Goal: Transaction & Acquisition: Book appointment/travel/reservation

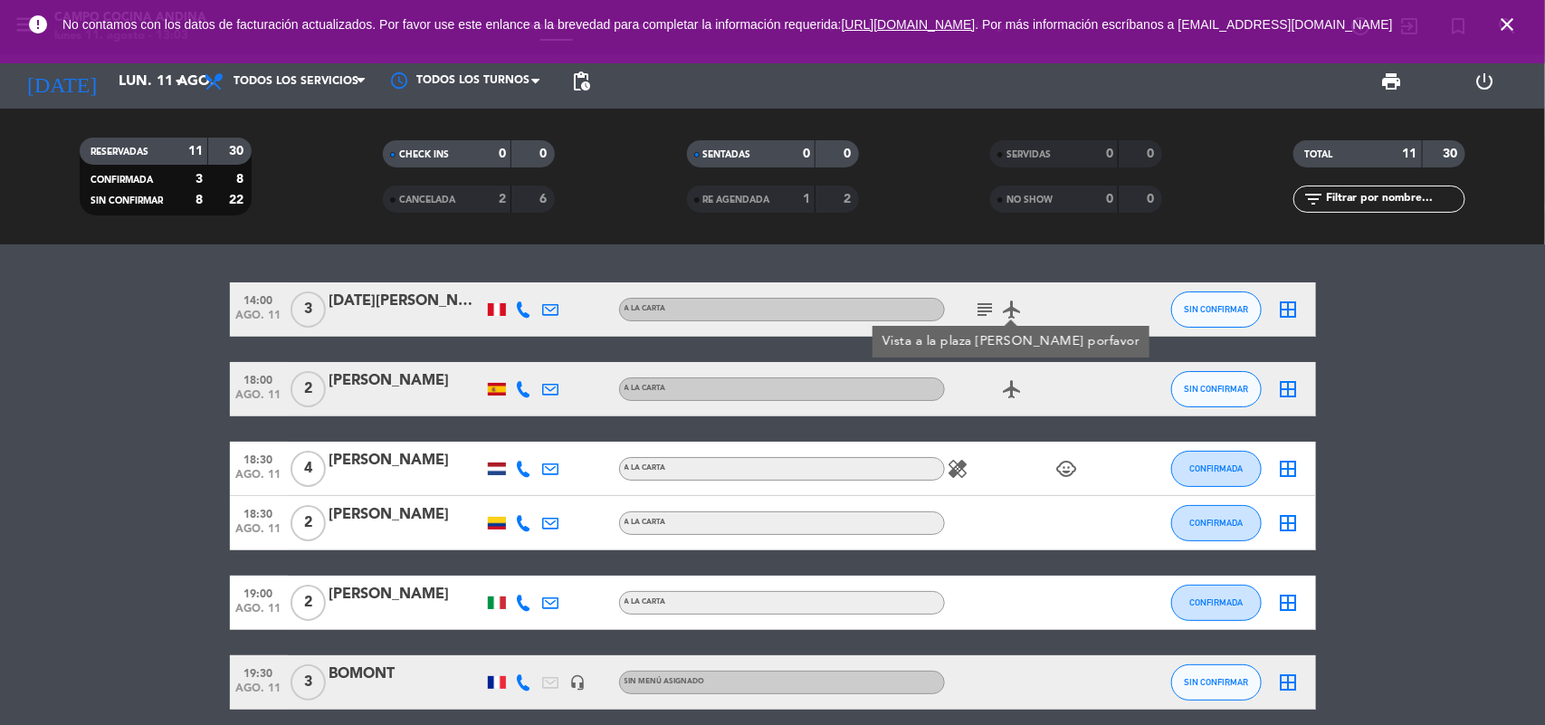
scroll to position [422, 0]
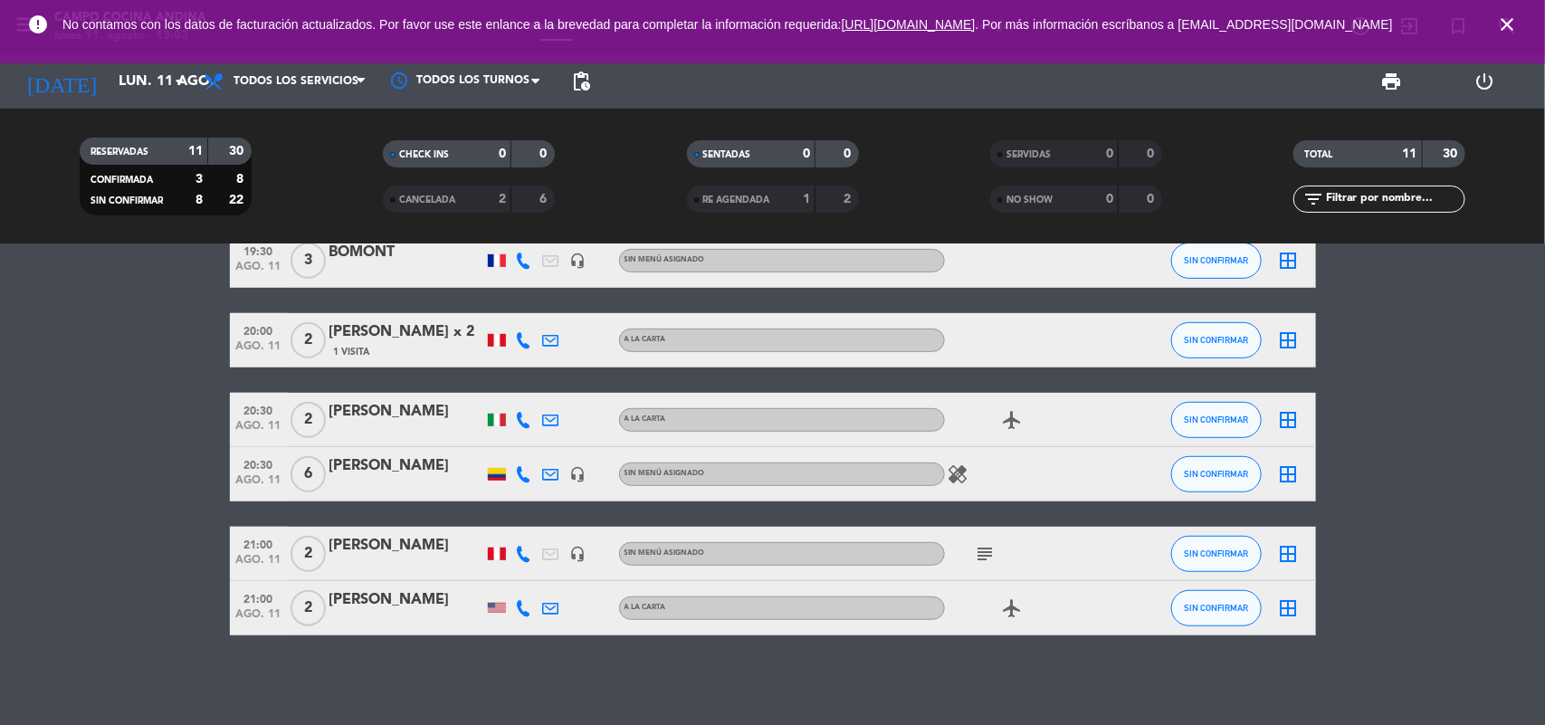
click at [1514, 29] on icon "close" at bounding box center [1507, 25] width 22 height 22
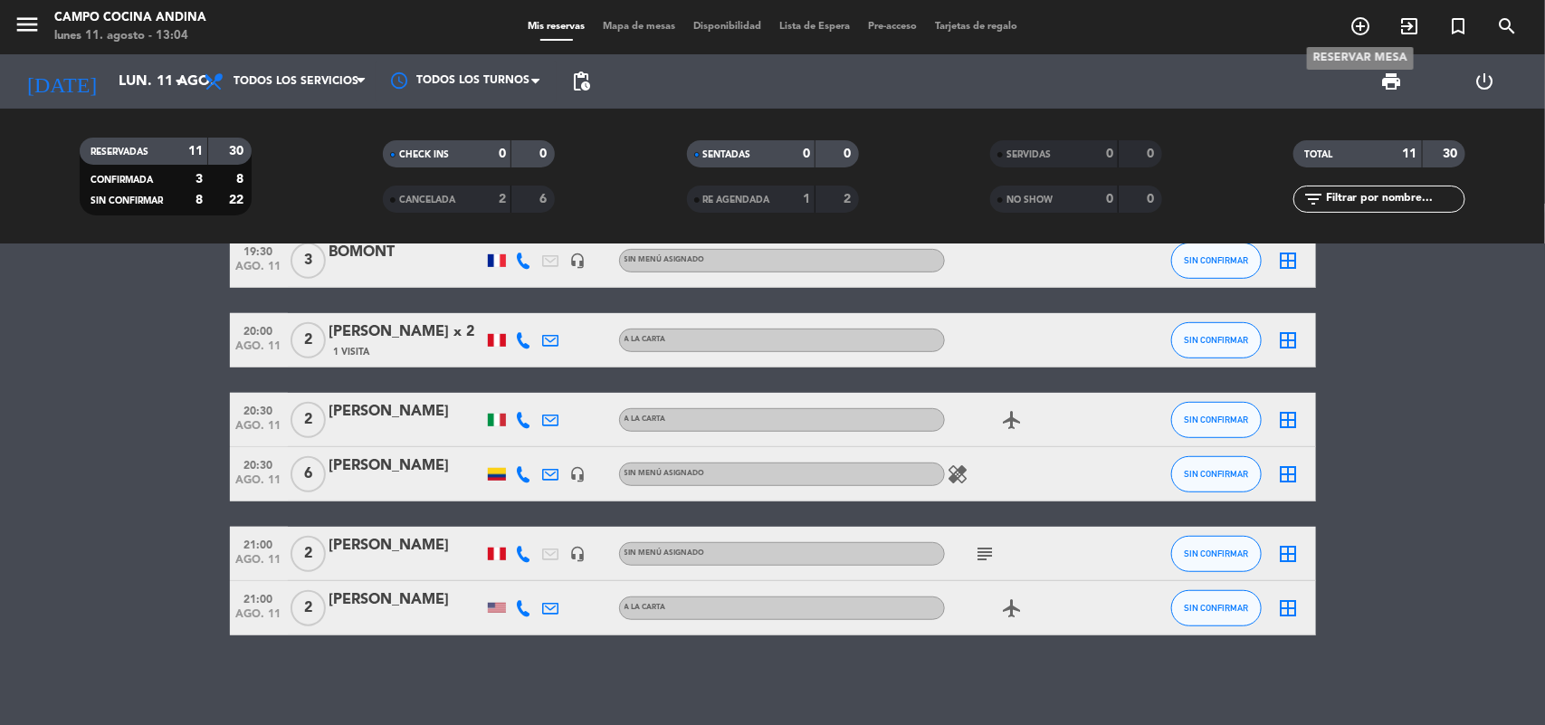
click at [1356, 30] on icon "add_circle_outline" at bounding box center [1361, 26] width 22 height 22
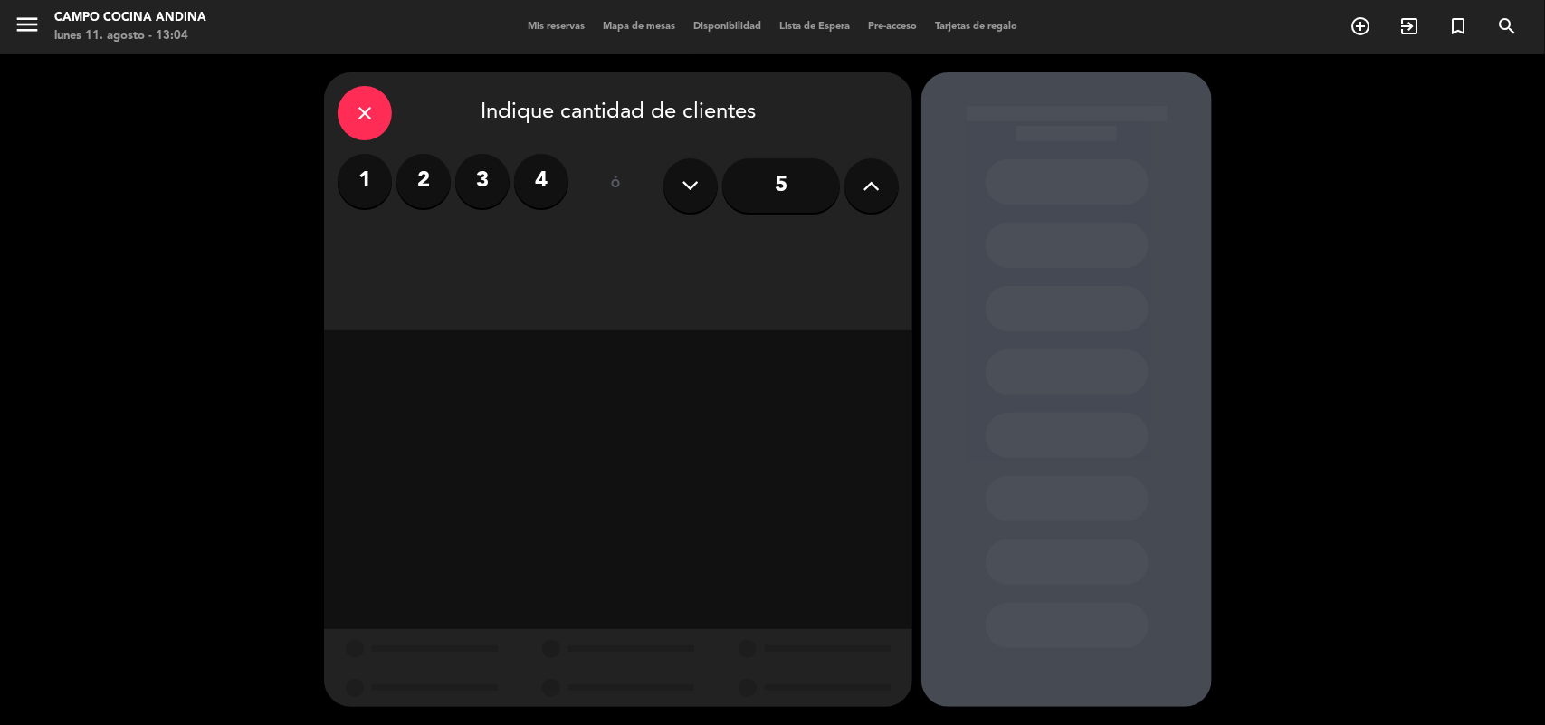
click at [426, 169] on label "2" at bounding box center [423, 181] width 54 height 54
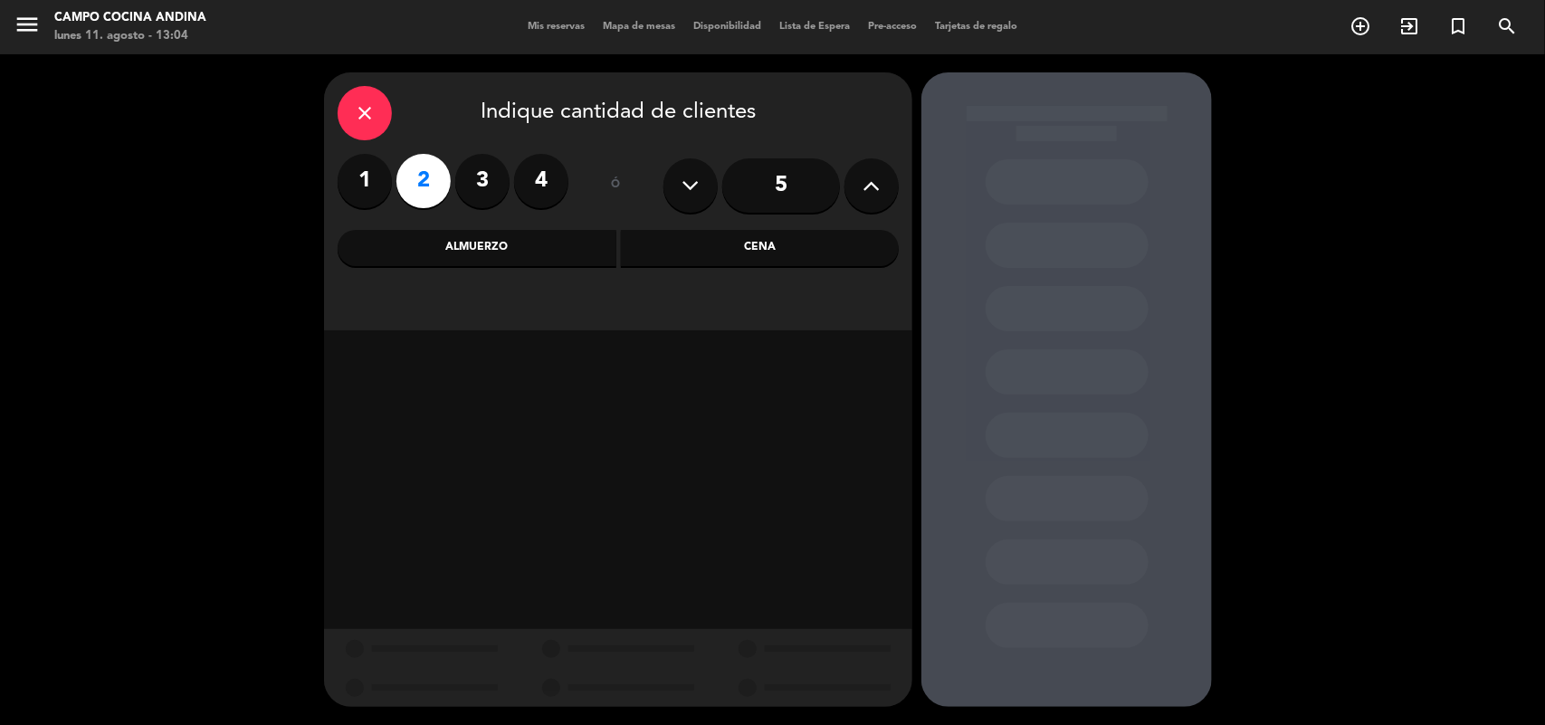
click at [381, 119] on div "close" at bounding box center [365, 113] width 54 height 54
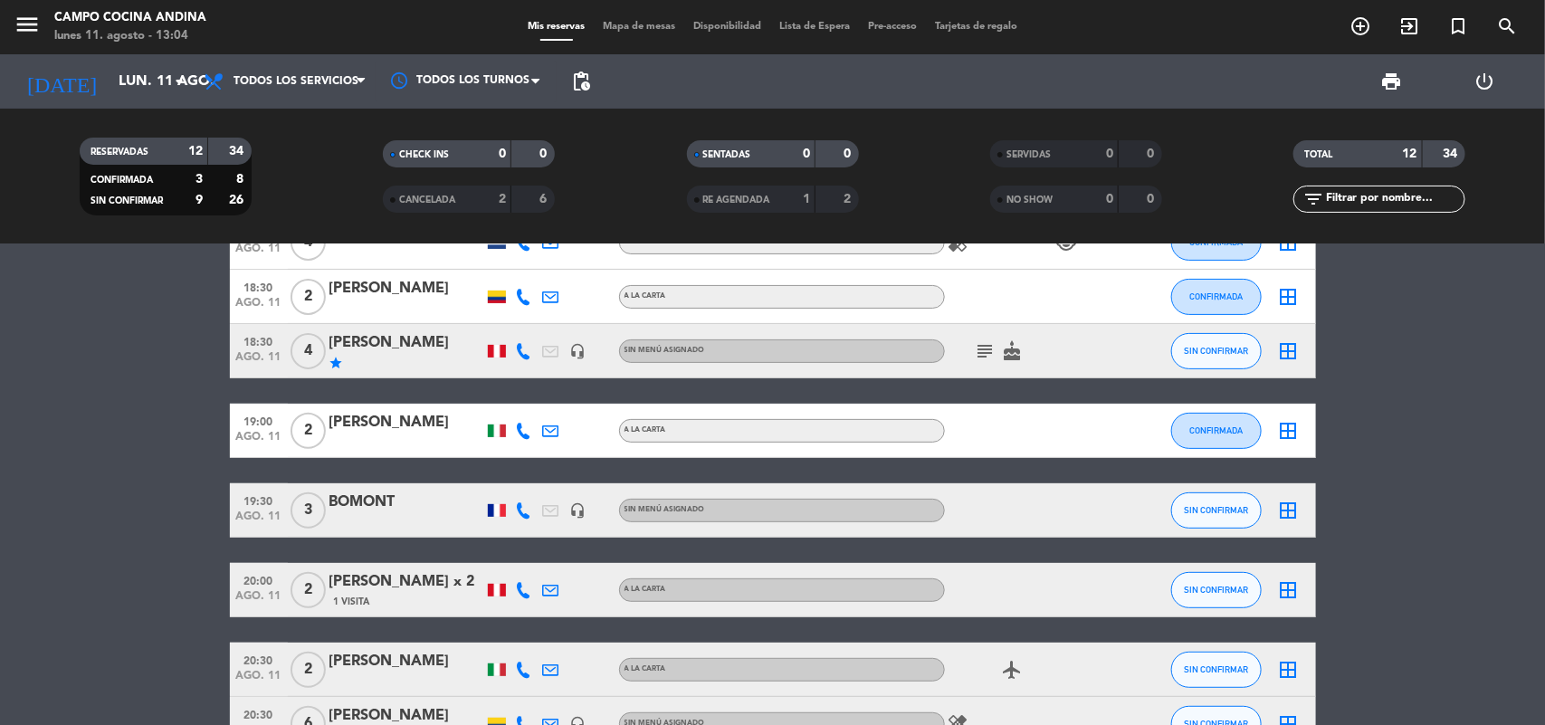
scroll to position [339, 0]
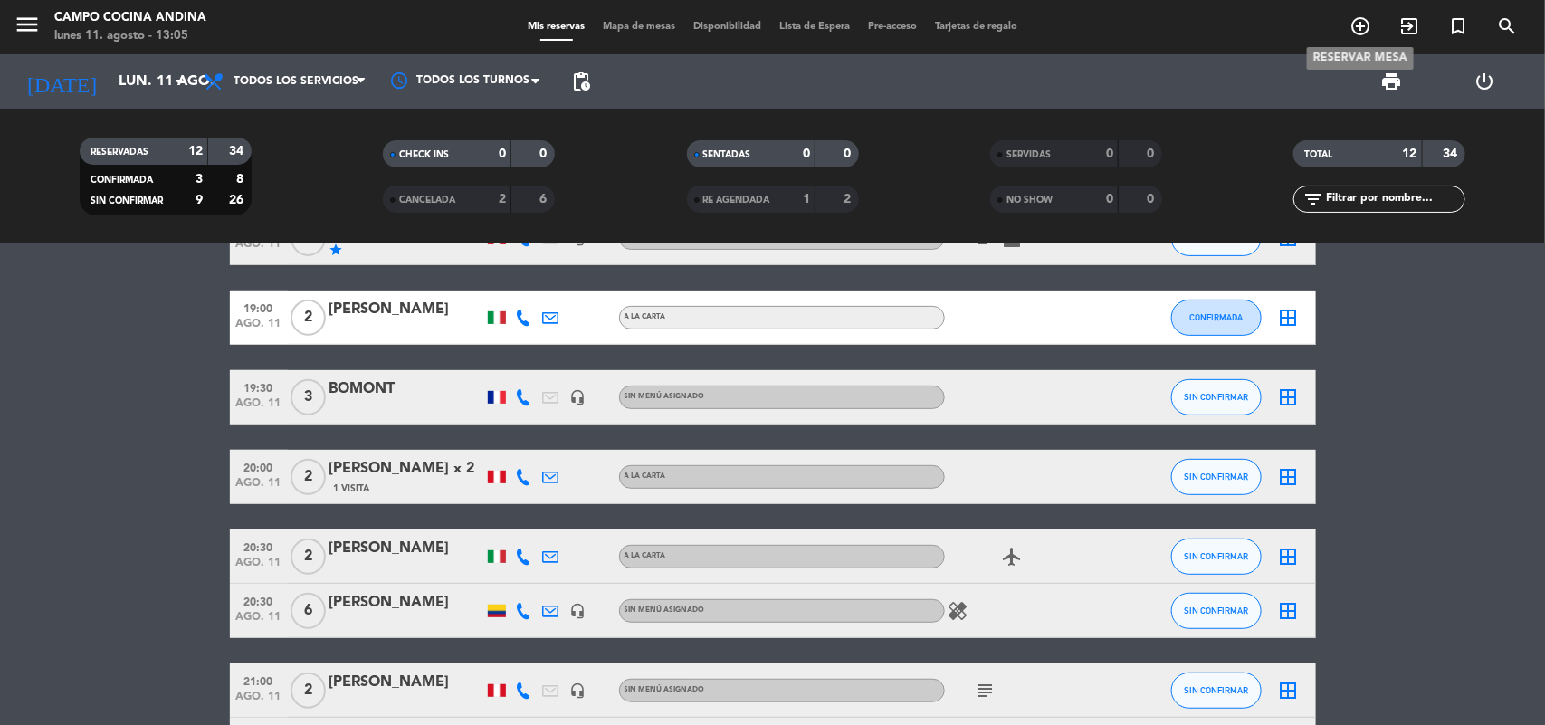
click at [1373, 27] on span "add_circle_outline" at bounding box center [1360, 26] width 49 height 31
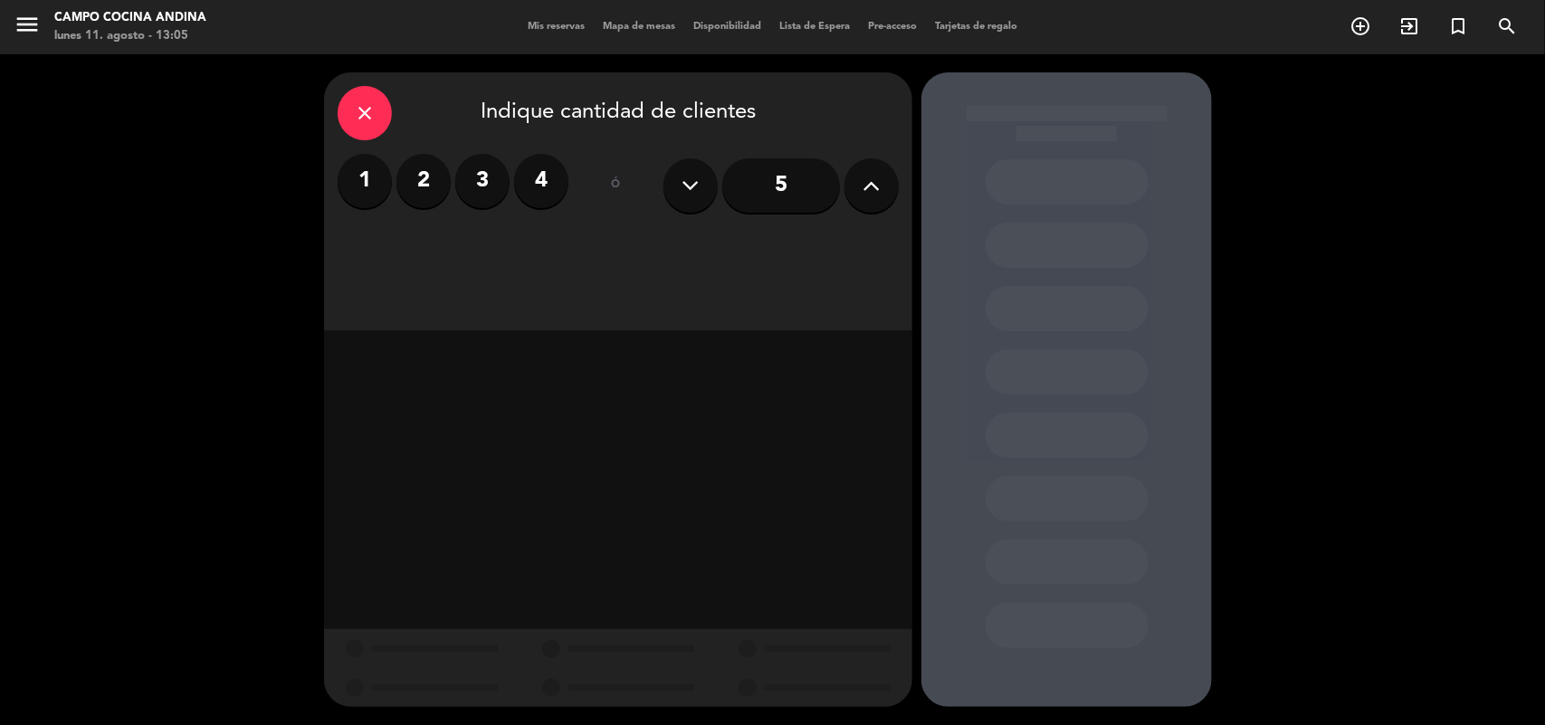
click at [437, 168] on label "2" at bounding box center [423, 181] width 54 height 54
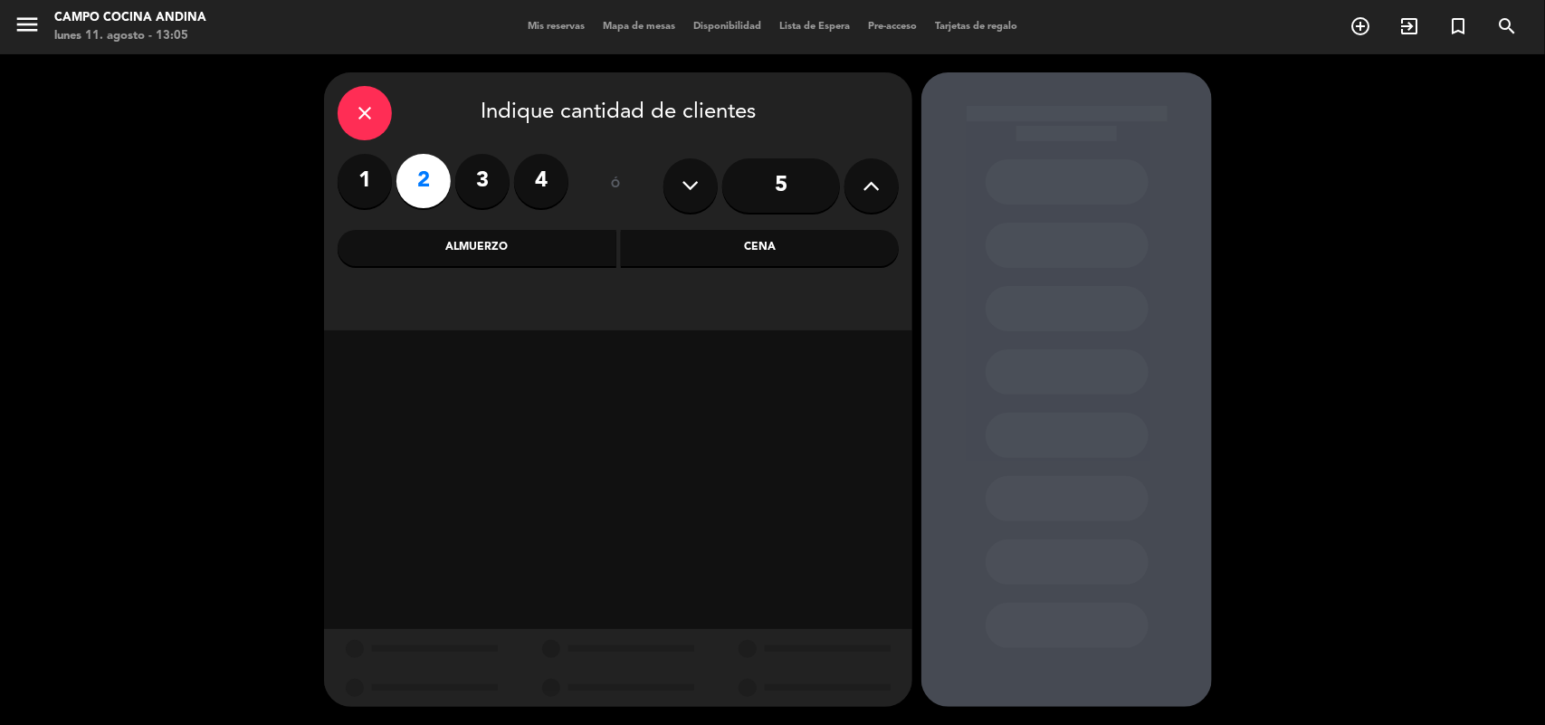
click at [811, 260] on div "Cena" at bounding box center [760, 248] width 279 height 36
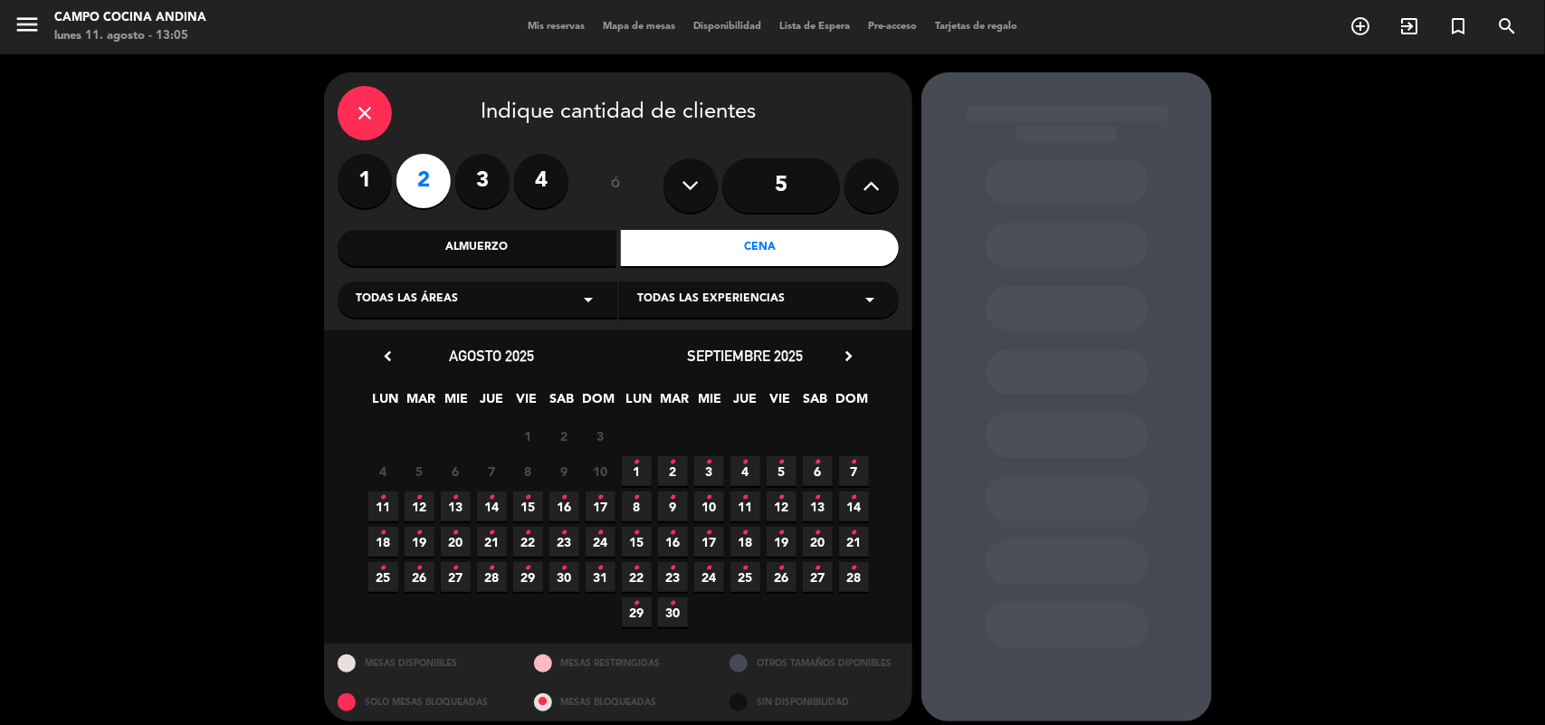
click at [377, 504] on span "11 •" at bounding box center [383, 507] width 30 height 30
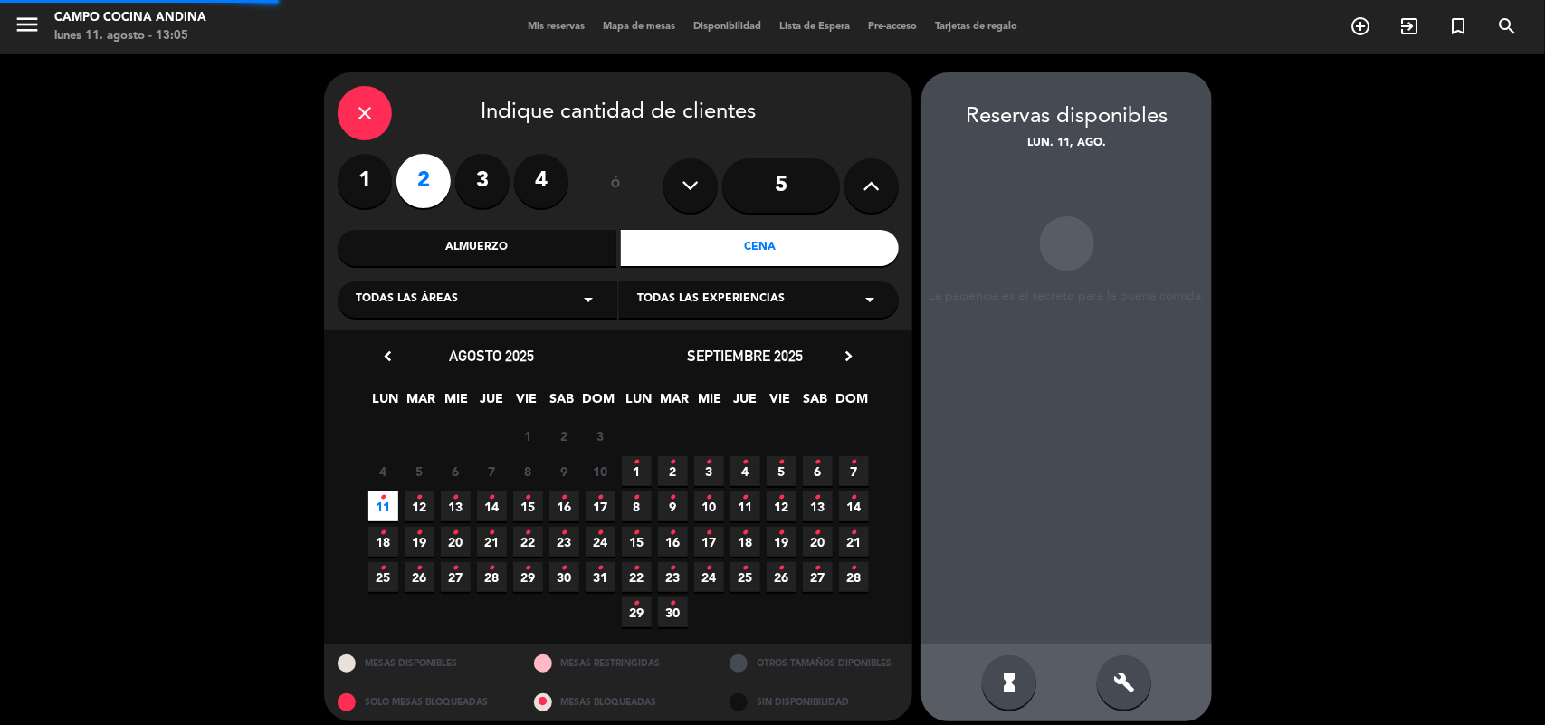
scroll to position [12, 0]
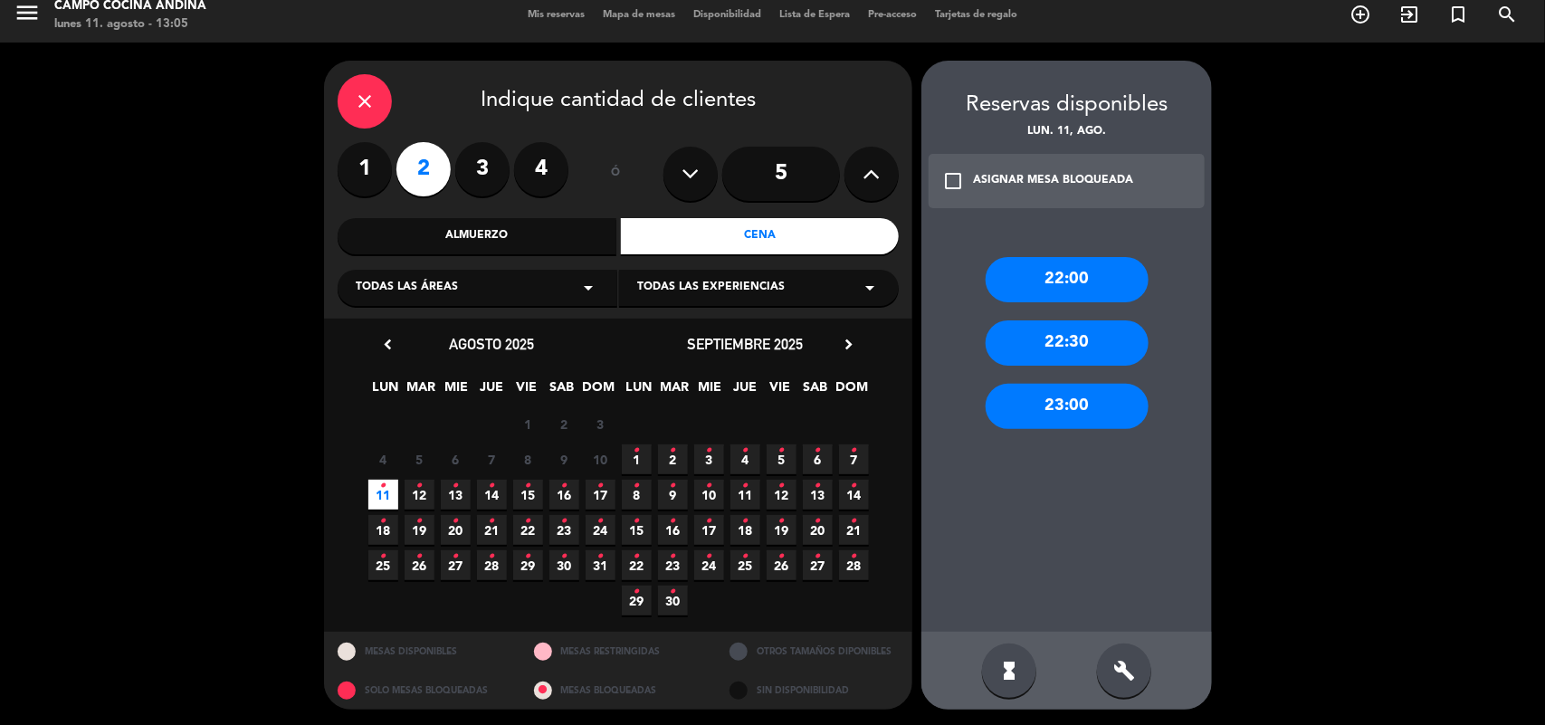
click at [1077, 164] on div "check_box_outline_blank ASIGNAR MESA BLOQUEADA" at bounding box center [1067, 181] width 276 height 54
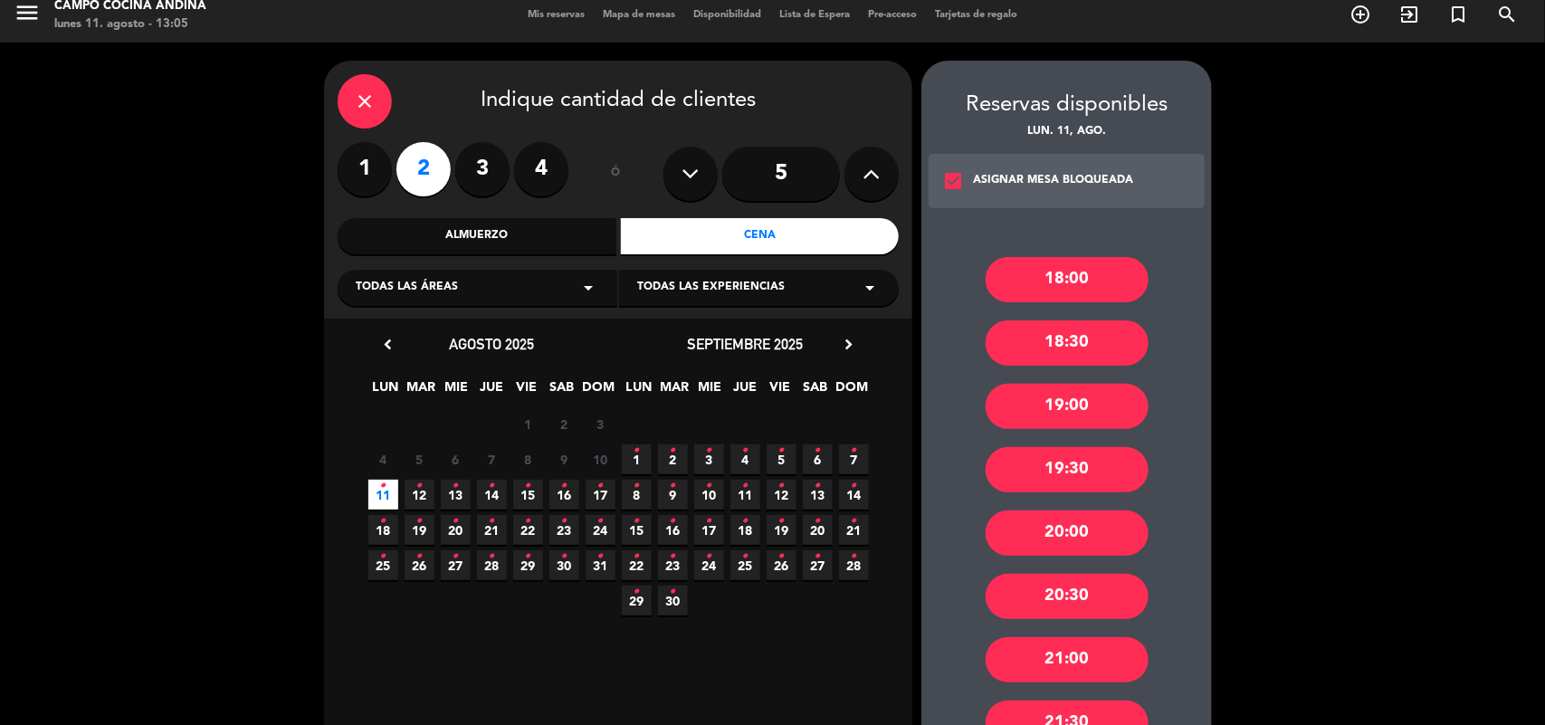
click at [1083, 475] on div "19:30" at bounding box center [1067, 469] width 163 height 45
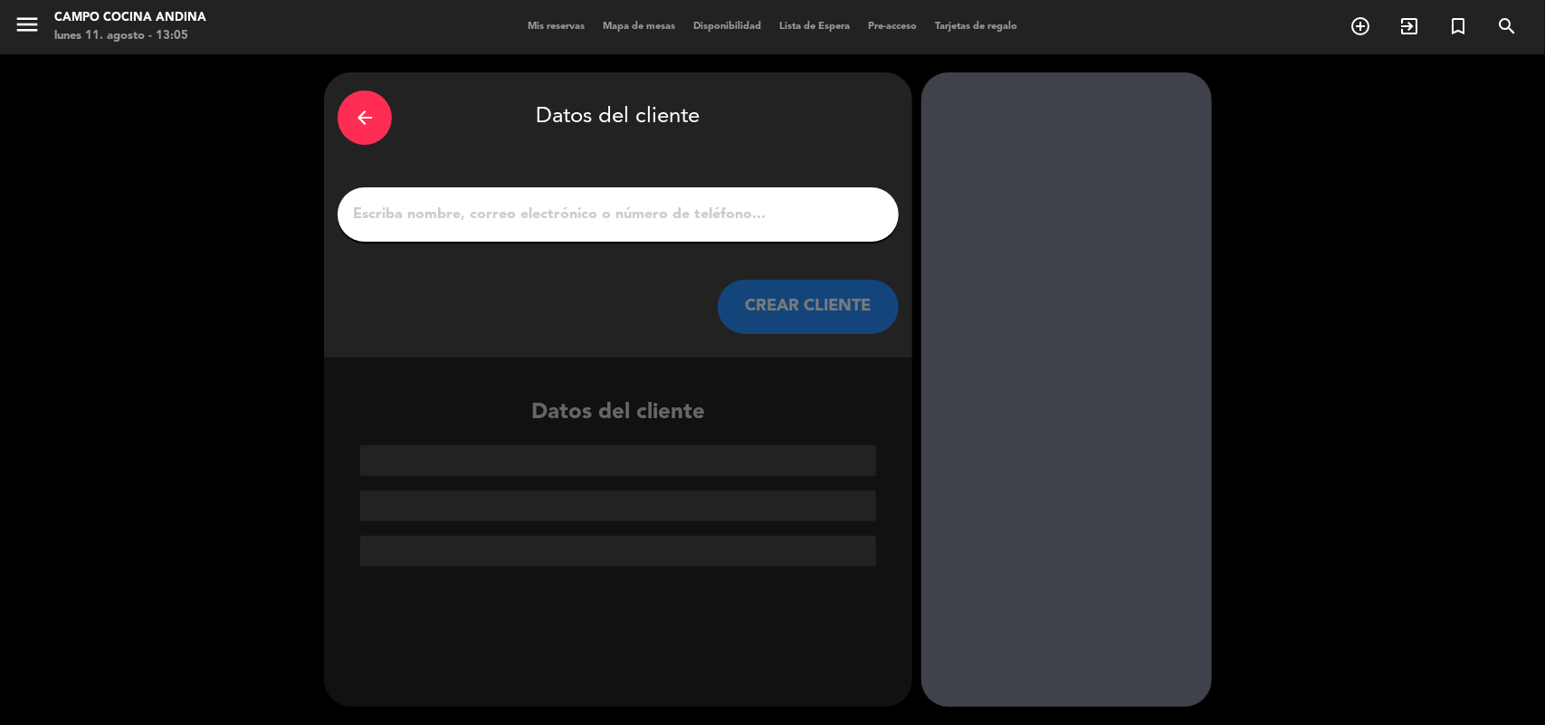
scroll to position [0, 0]
click at [469, 214] on input "1" at bounding box center [618, 214] width 534 height 25
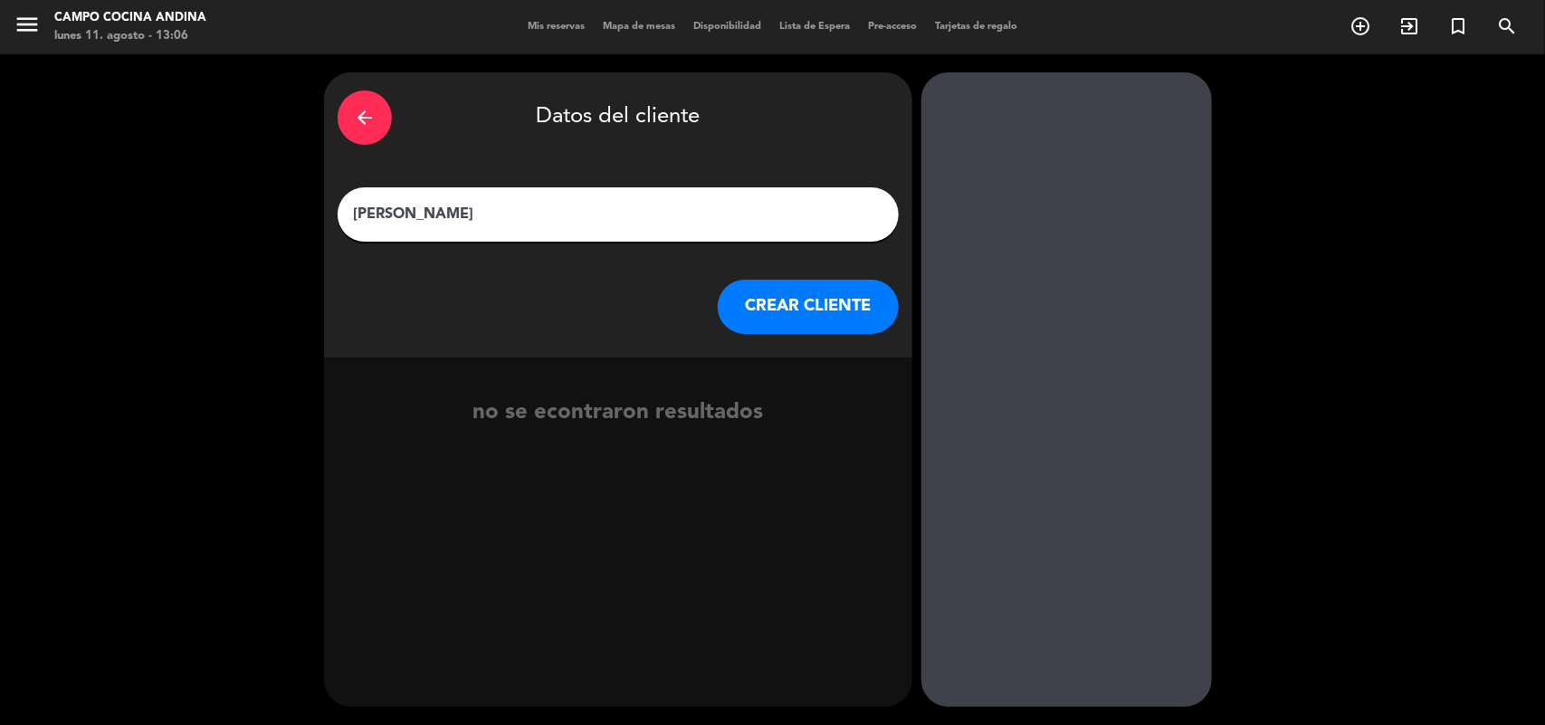
type input "[PERSON_NAME]"
click at [825, 319] on button "CREAR CLIENTE" at bounding box center [808, 307] width 181 height 54
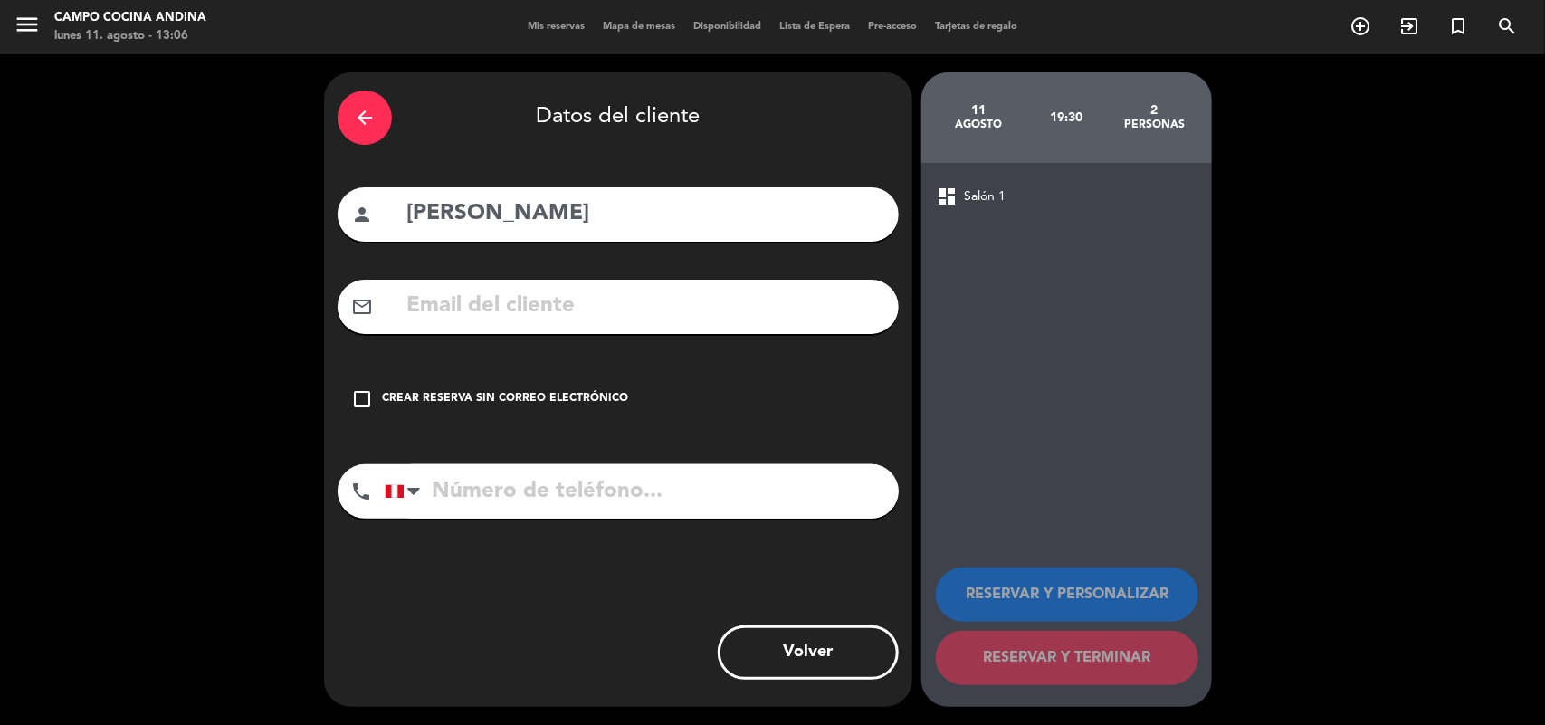
click at [487, 491] on input "tel" at bounding box center [642, 491] width 514 height 54
type input "[PHONE_NUMBER]"
click at [400, 401] on div "Crear reserva sin correo electrónico" at bounding box center [505, 399] width 246 height 18
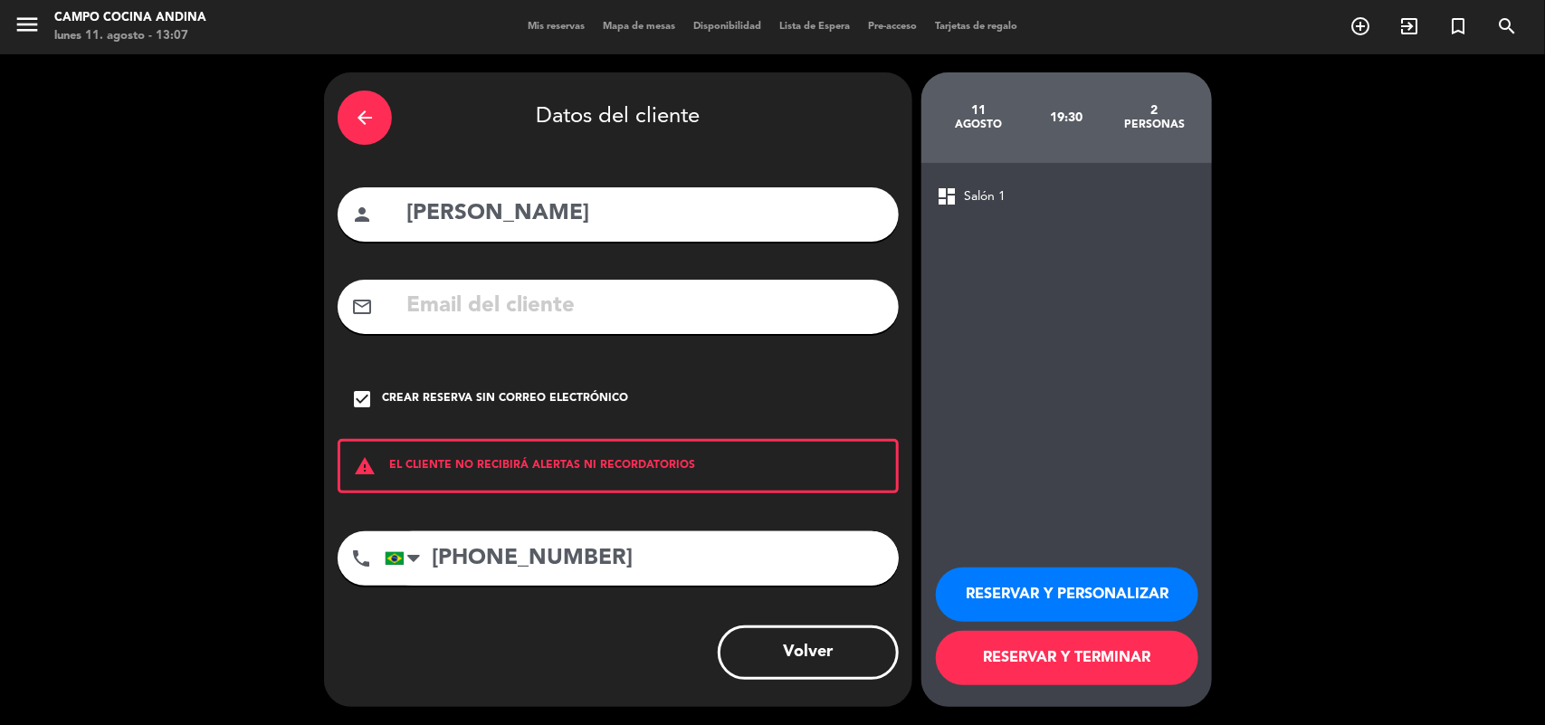
click at [1041, 656] on button "RESERVAR Y TERMINAR" at bounding box center [1067, 658] width 263 height 54
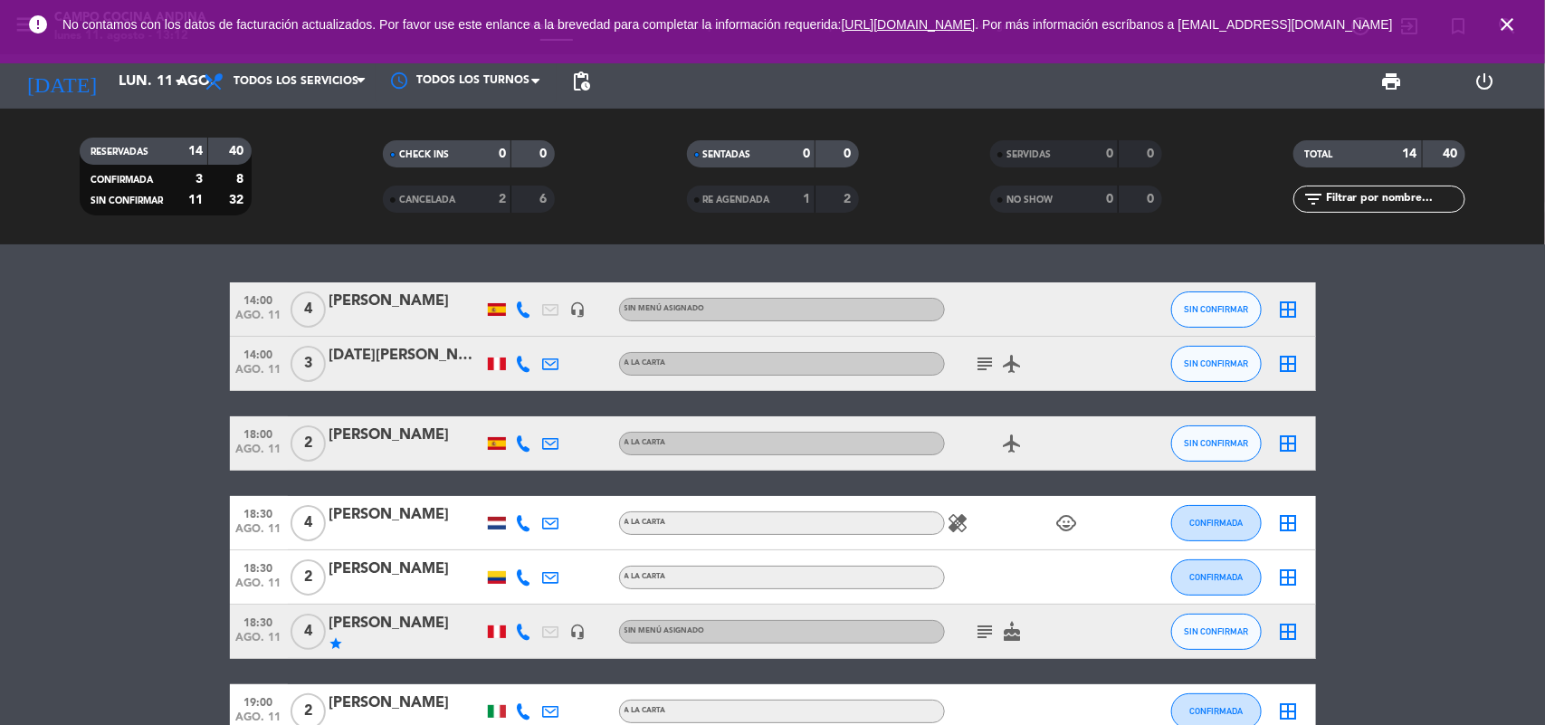
click at [1507, 32] on icon "close" at bounding box center [1507, 25] width 22 height 22
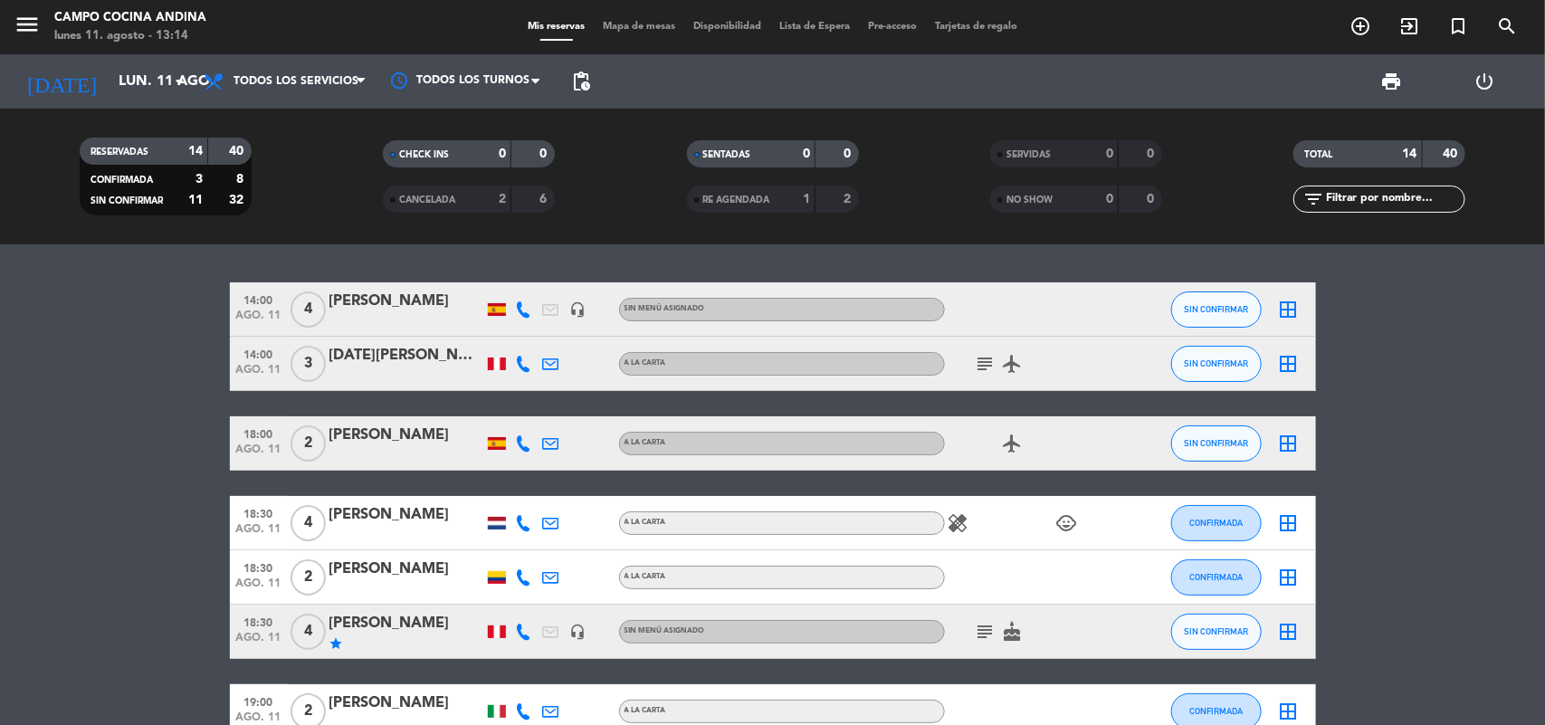
click at [980, 634] on icon "subject" at bounding box center [986, 632] width 22 height 22
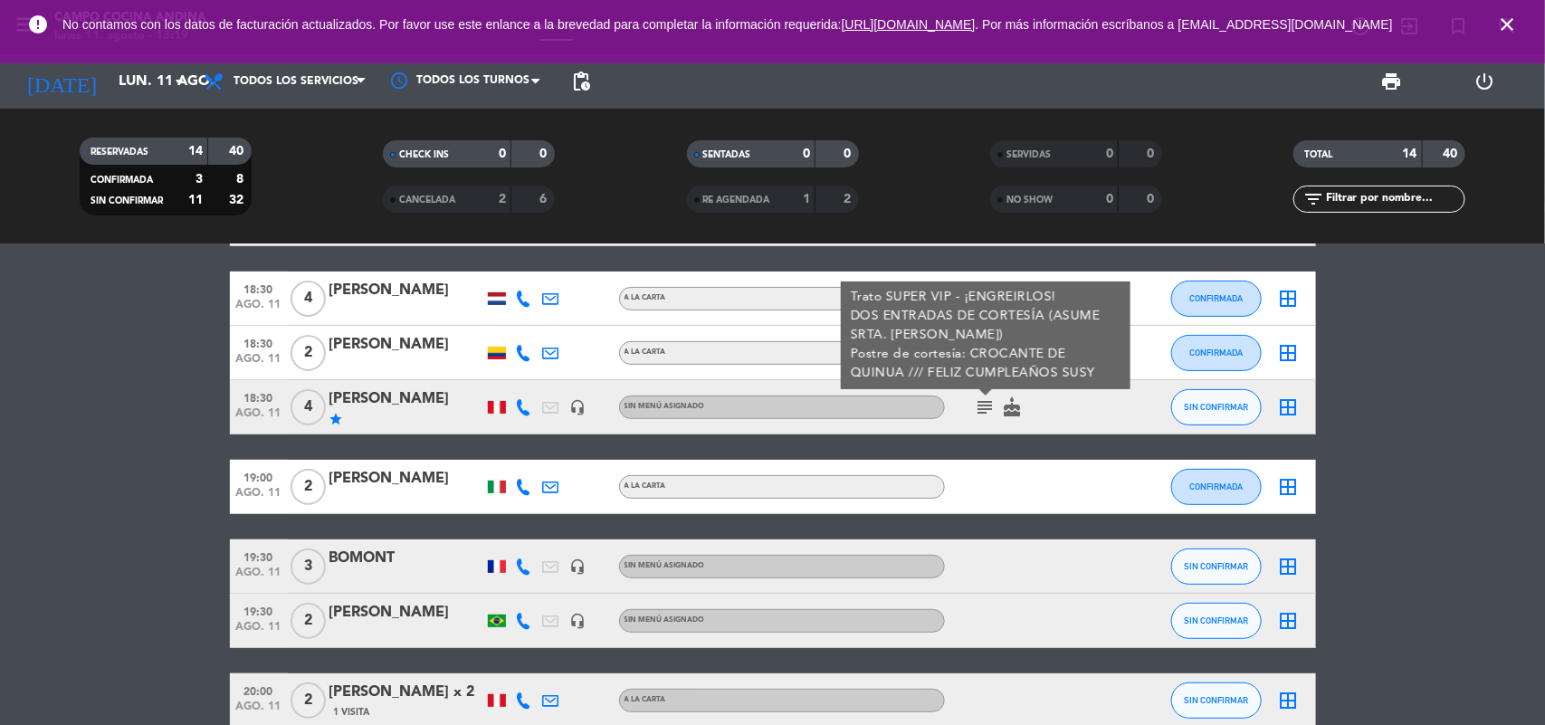
scroll to position [226, 0]
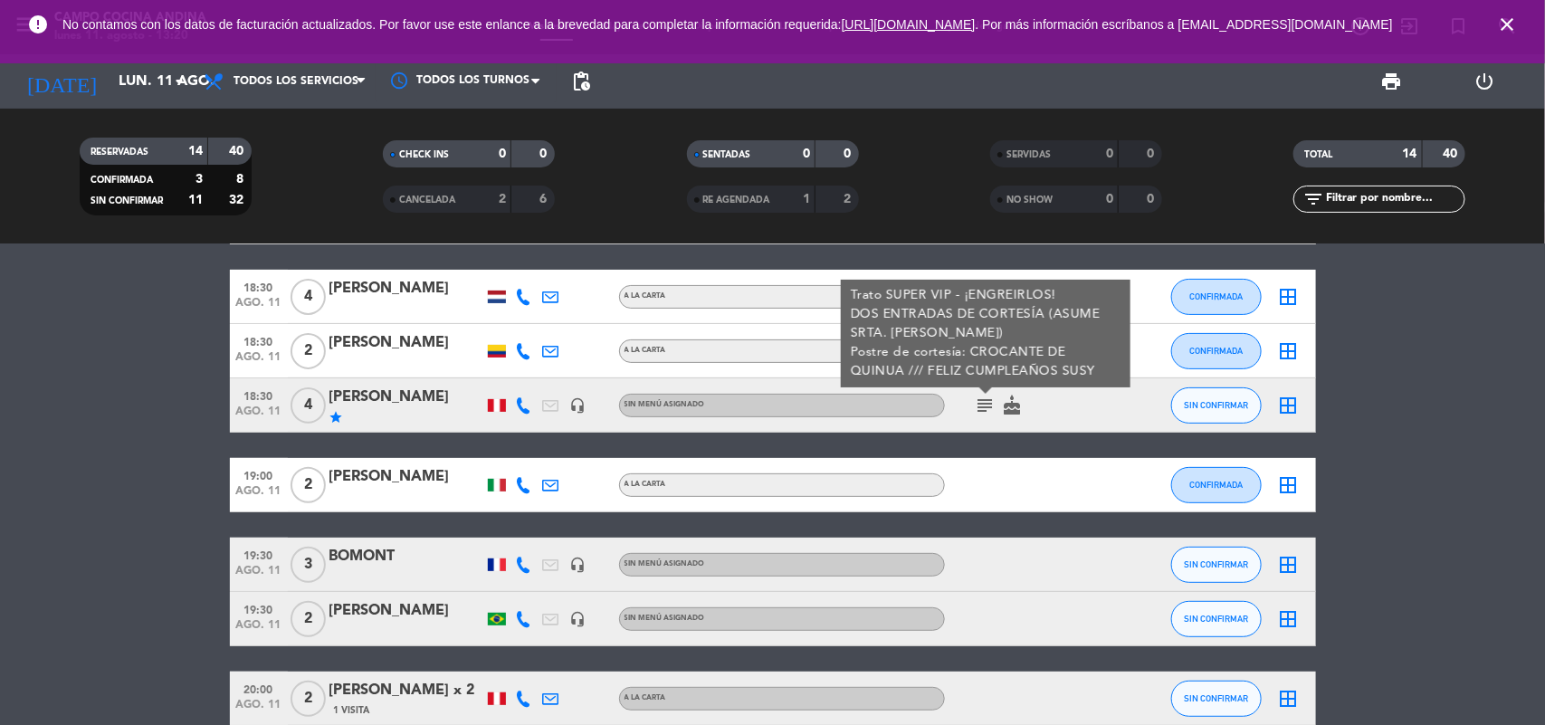
click at [1419, 500] on bookings-row "14:00 ago. 11 4 [PERSON_NAME] headset_mic Sin menú asignado SIN CONFIRMAR borde…" at bounding box center [772, 525] width 1545 height 938
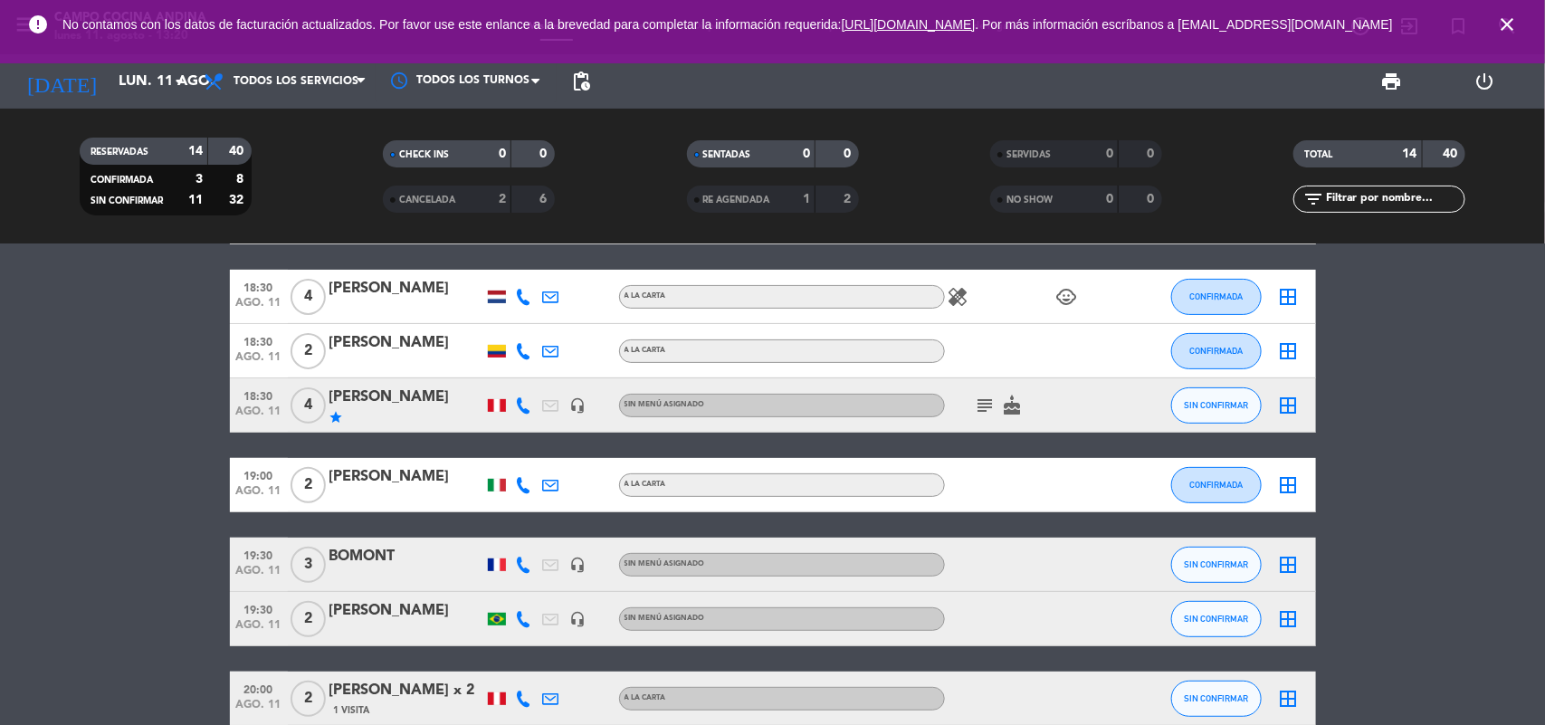
click at [360, 617] on div "[PERSON_NAME]" at bounding box center [407, 611] width 154 height 24
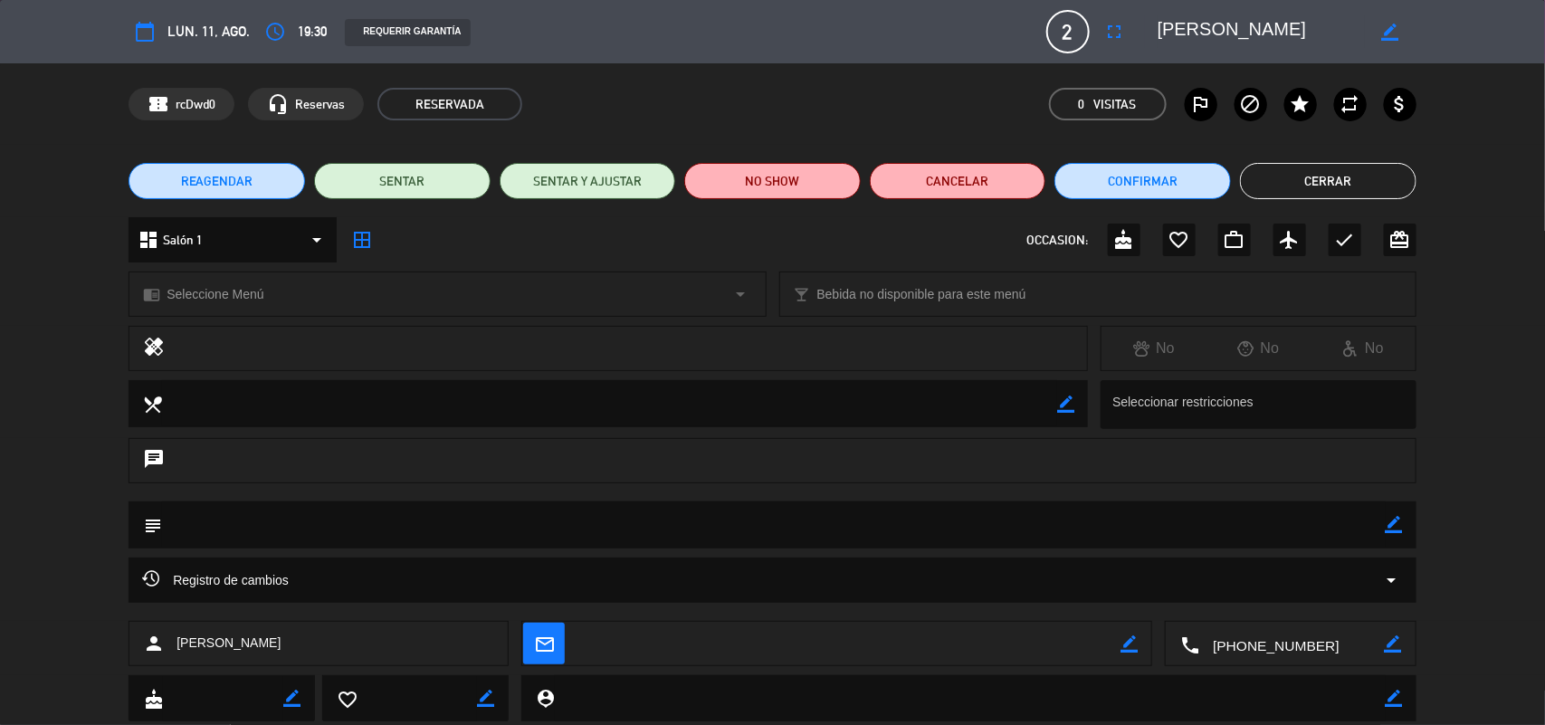
click at [1542, 431] on div "local_dining border_color Seleccionar restricciones" at bounding box center [772, 409] width 1545 height 58
click at [1523, 428] on div "local_dining border_color Seleccionar restricciones" at bounding box center [772, 409] width 1545 height 58
click at [1392, 530] on icon "border_color" at bounding box center [1394, 524] width 17 height 17
click at [702, 537] on textarea at bounding box center [774, 525] width 1224 height 46
type textarea "mesa 02"
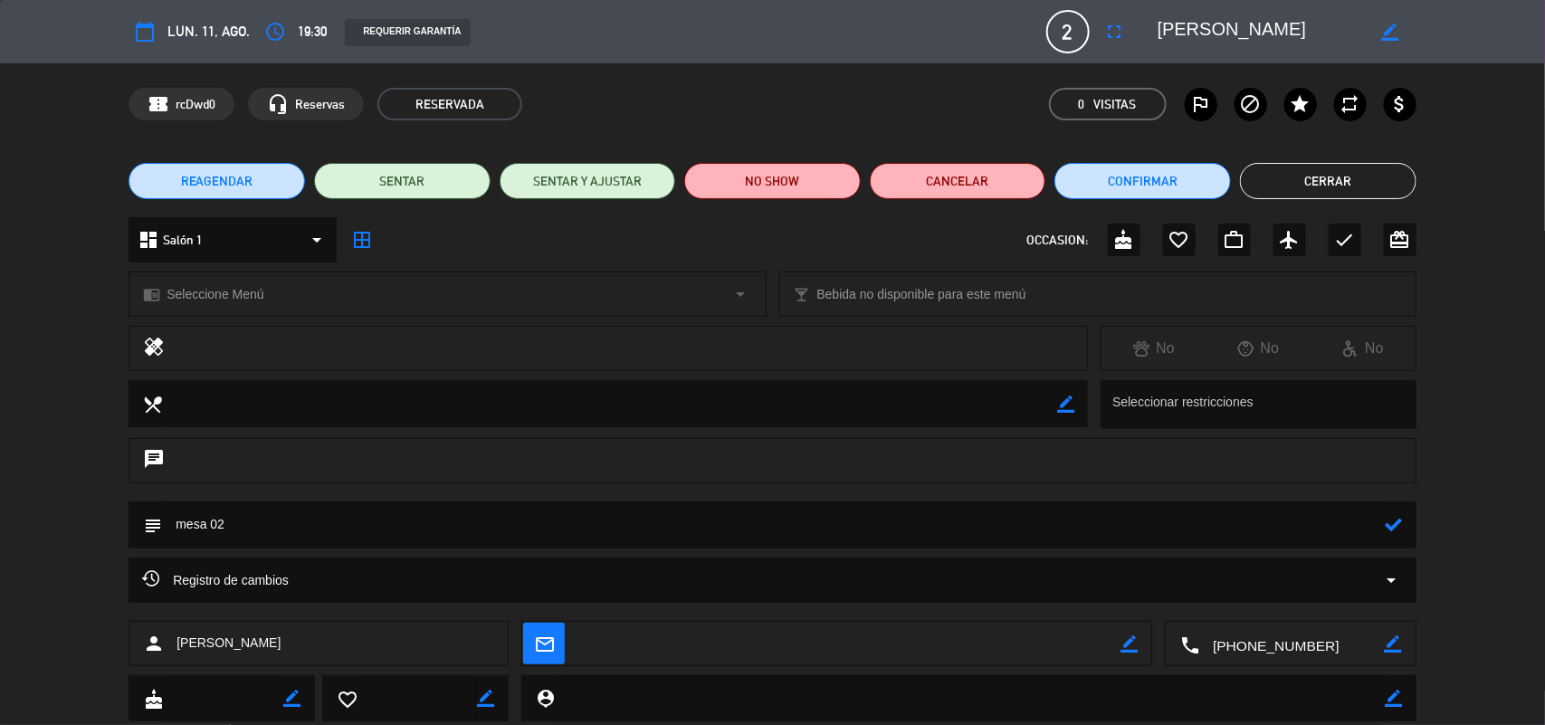
click at [1390, 532] on icon at bounding box center [1394, 524] width 17 height 17
click at [1390, 191] on button "Cerrar" at bounding box center [1328, 181] width 177 height 36
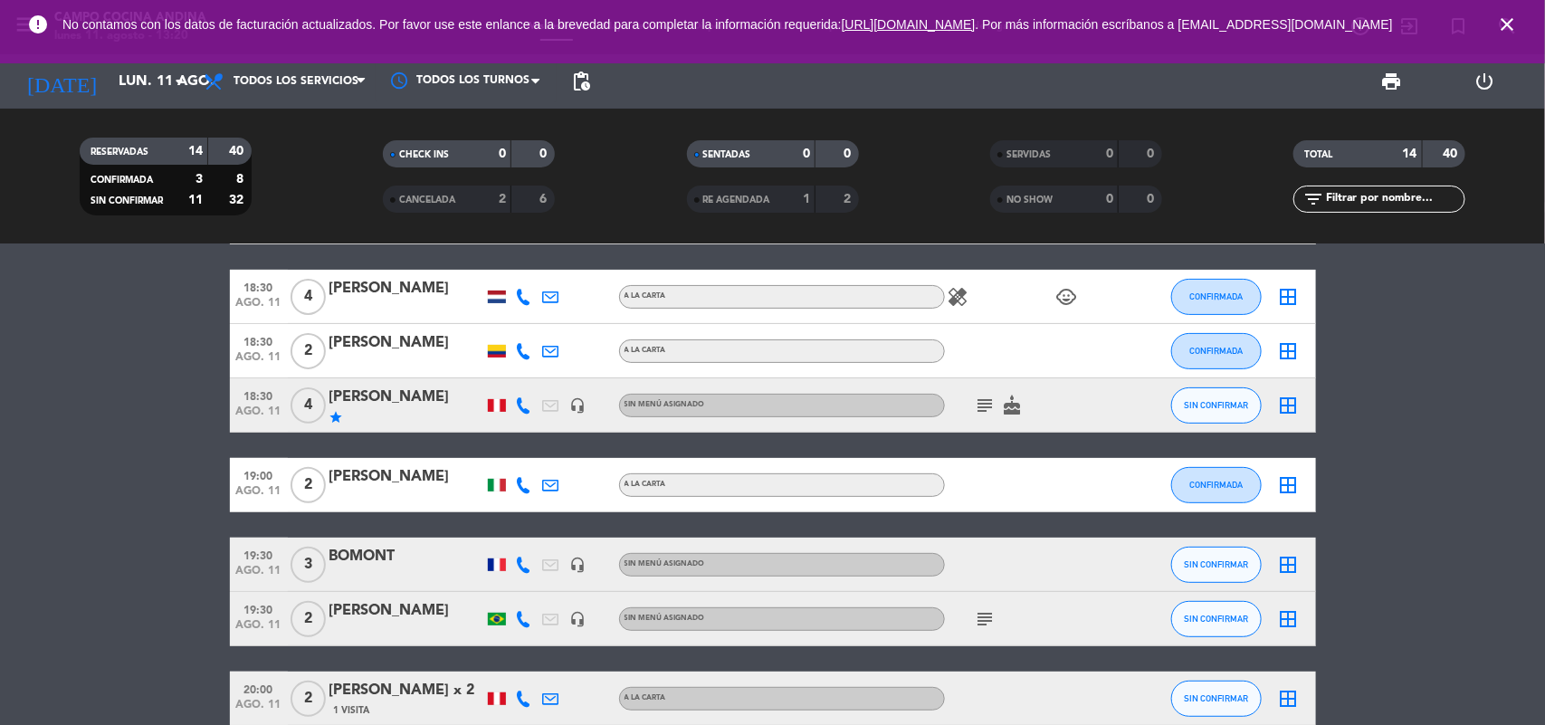
click at [1377, 549] on bookings-row "14:00 ago. 11 4 [PERSON_NAME] headset_mic Sin menú asignado SIN CONFIRMAR borde…" at bounding box center [772, 525] width 1545 height 938
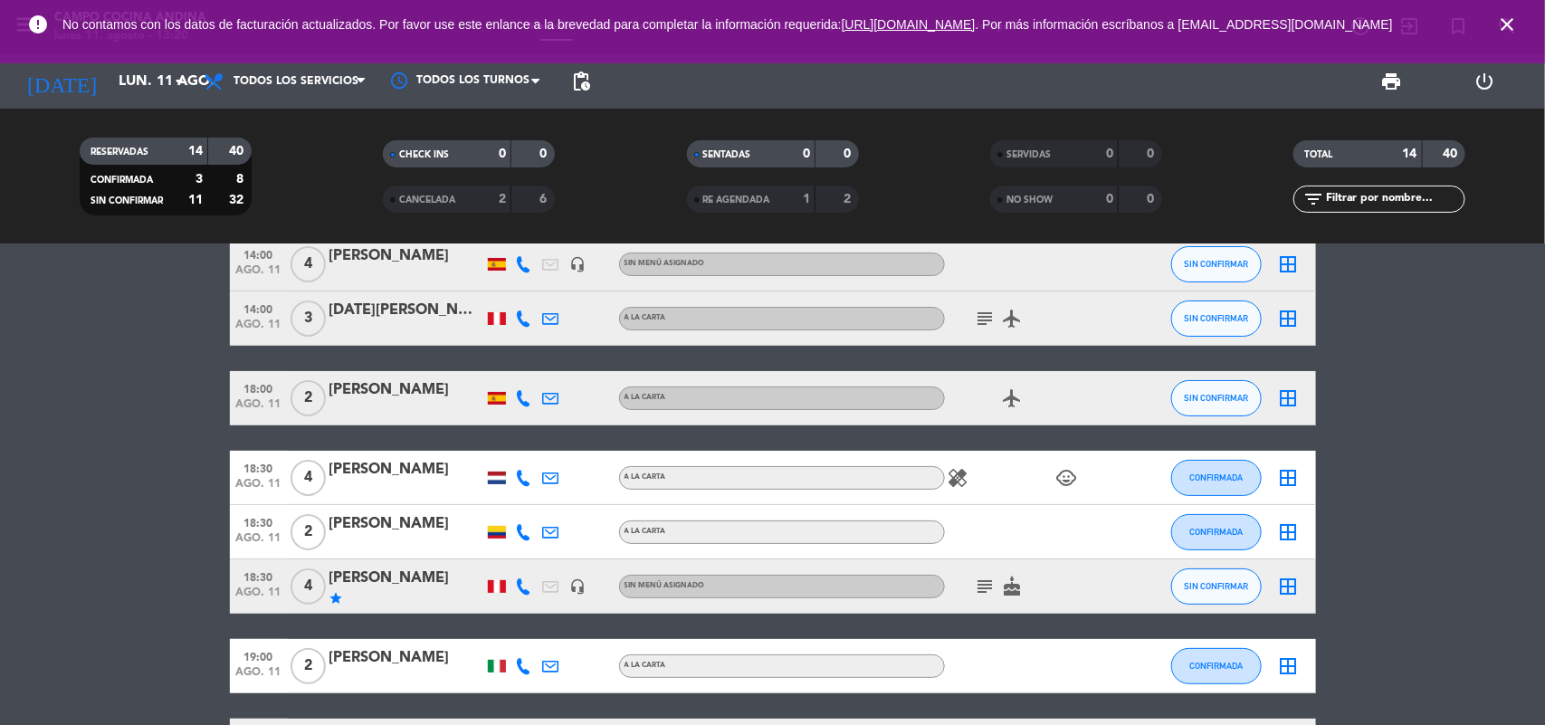
scroll to position [0, 0]
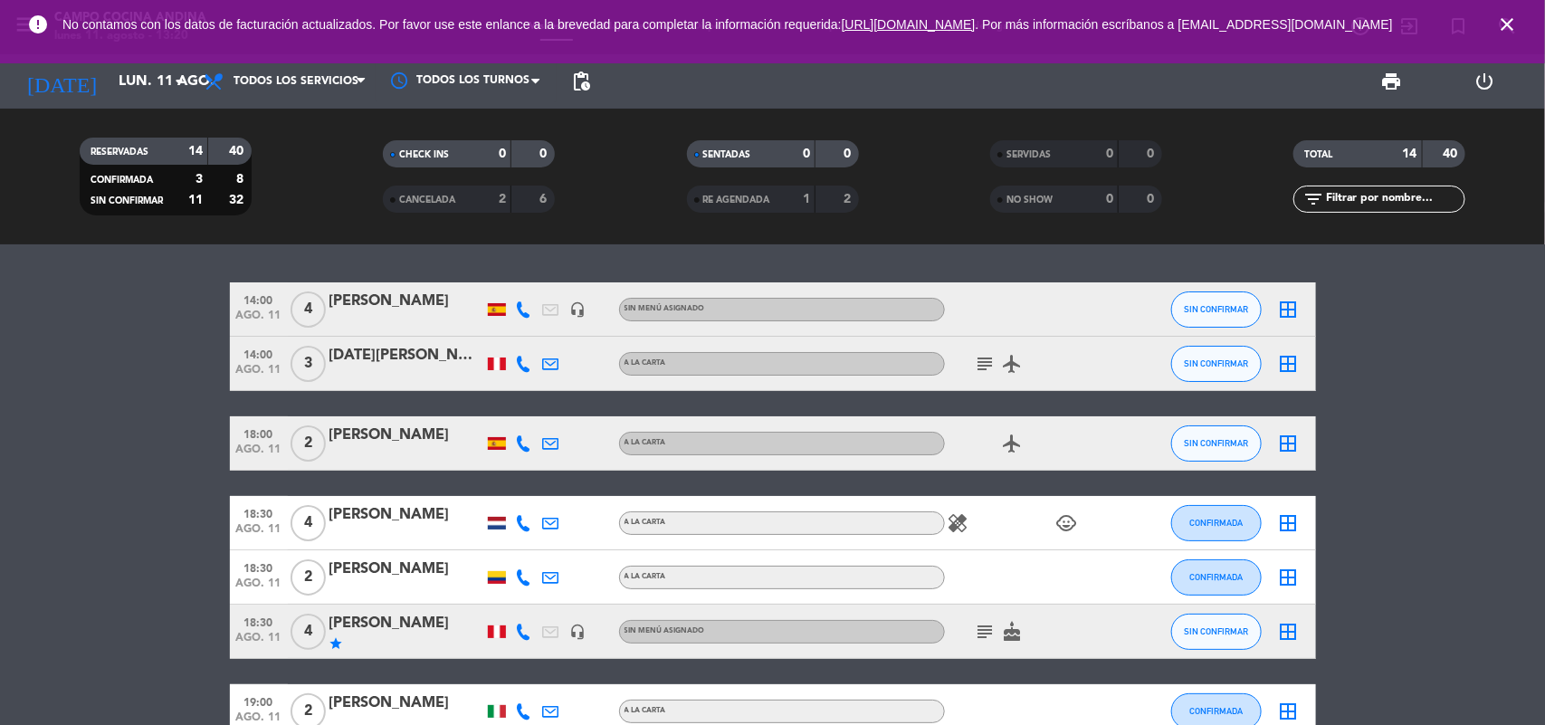
click at [979, 362] on icon "subject" at bounding box center [986, 364] width 22 height 22
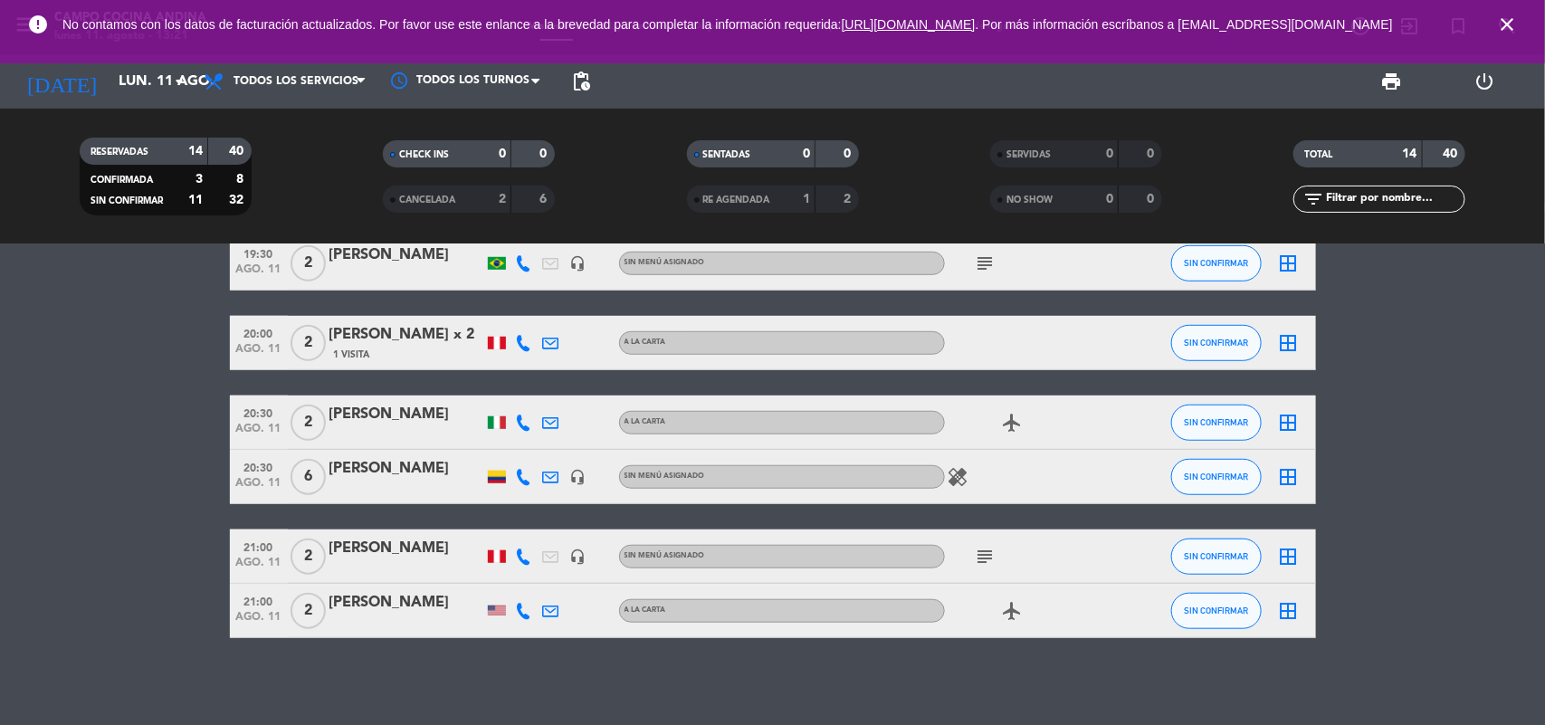
scroll to position [585, 0]
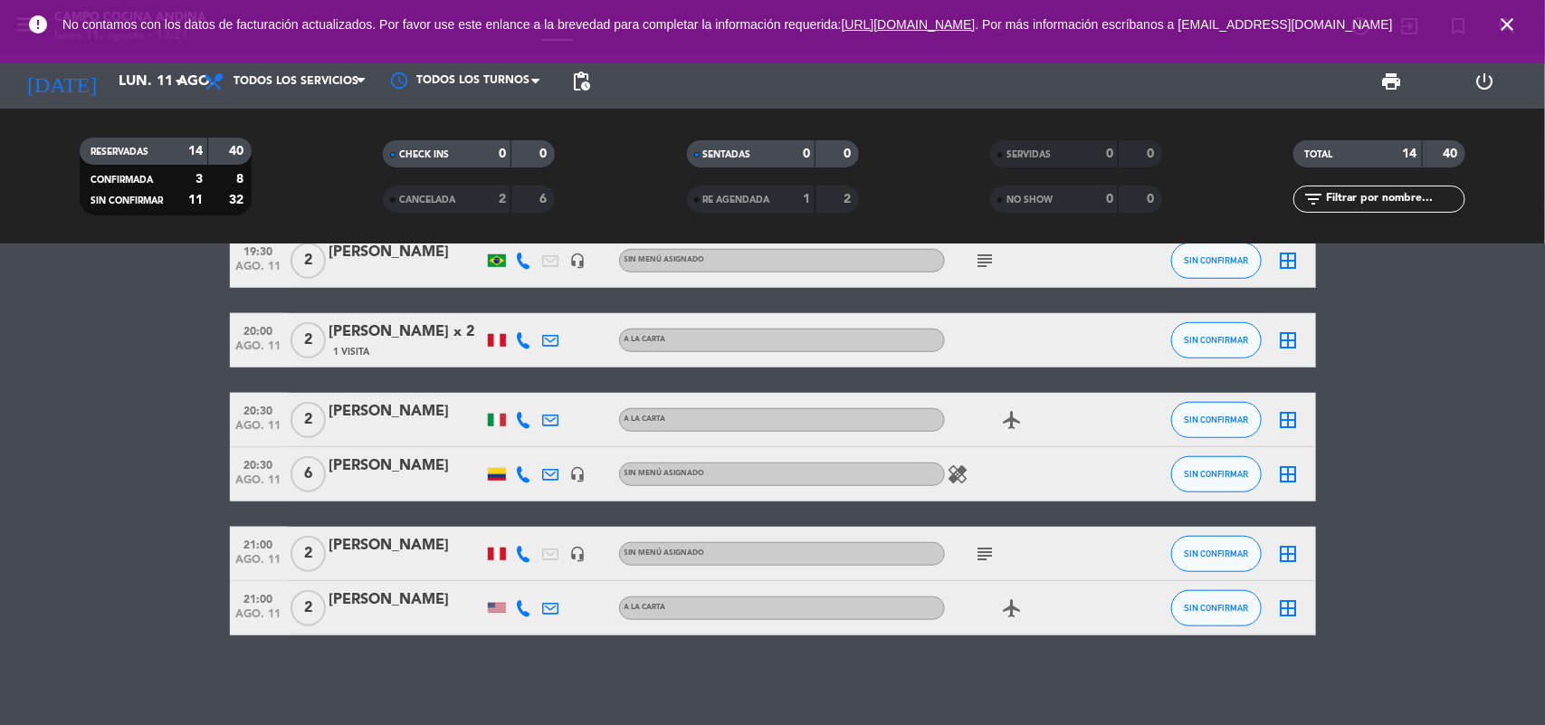
click at [996, 559] on icon "subject" at bounding box center [986, 554] width 22 height 22
click at [1369, 473] on bookings-row "14:00 ago. 11 4 [PERSON_NAME] headset_mic Sin menú asignado SIN CONFIRMAR borde…" at bounding box center [772, 167] width 1545 height 938
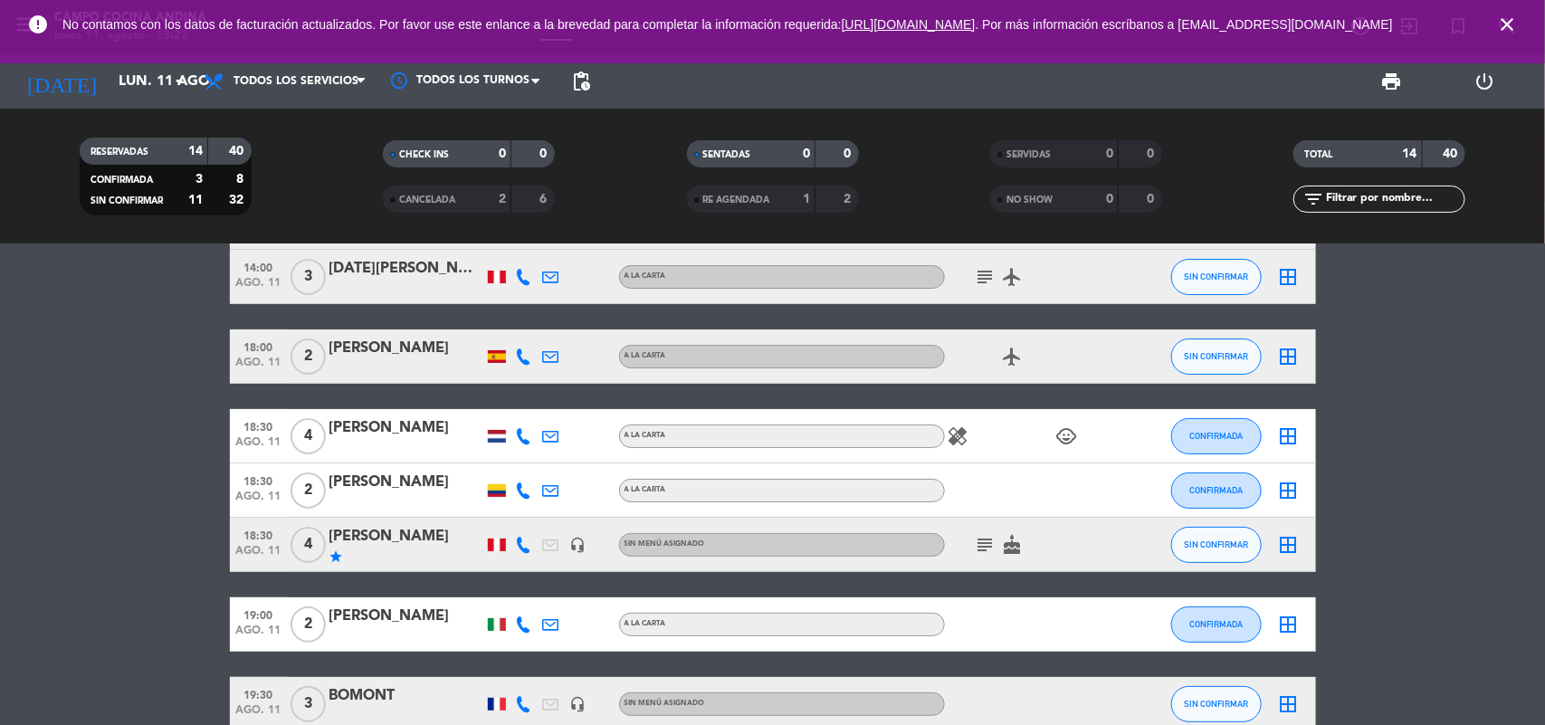
scroll to position [157, 0]
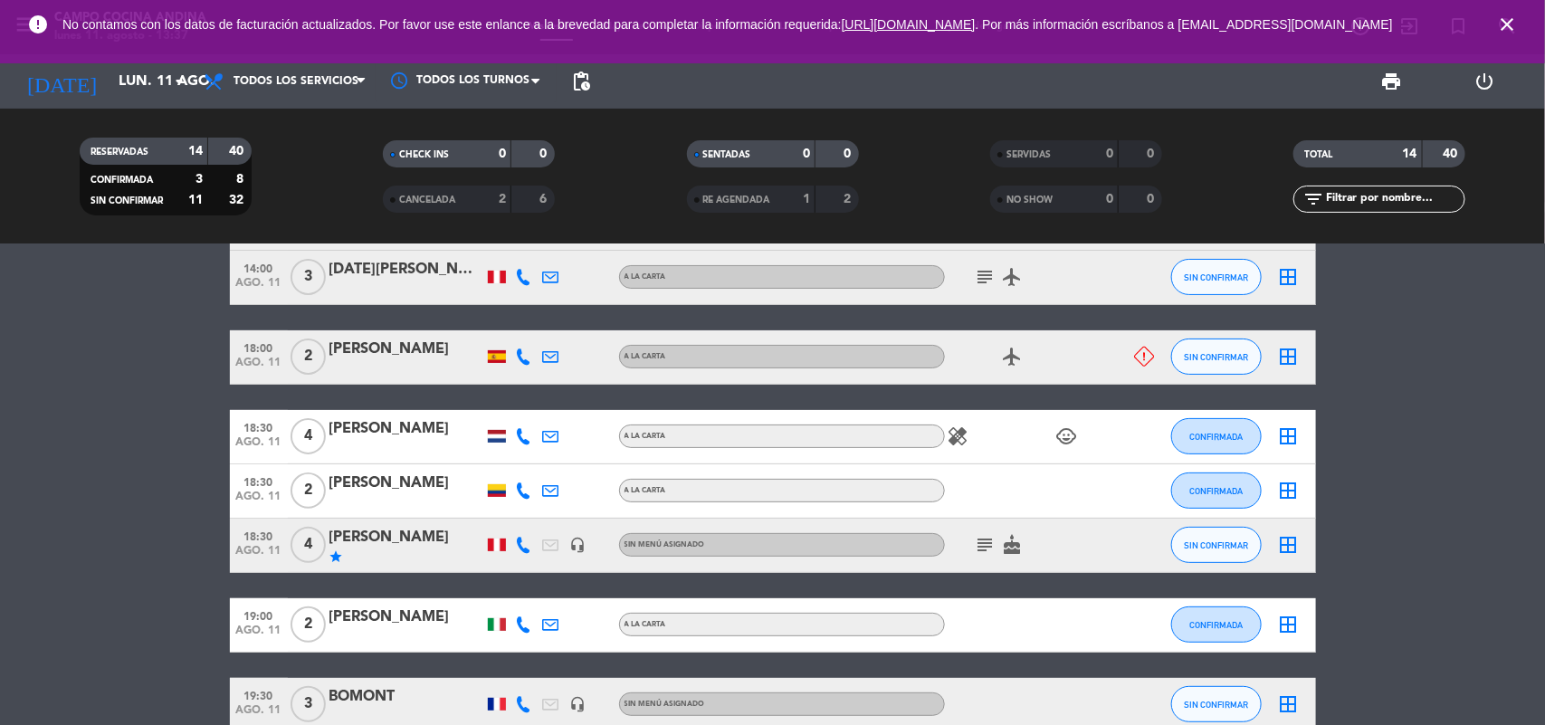
click at [1482, 543] on bookings-row "14:00 ago. 11 4 [PERSON_NAME] headset_mic Sin menú asignado SIN CONFIRMAR borde…" at bounding box center [772, 665] width 1545 height 938
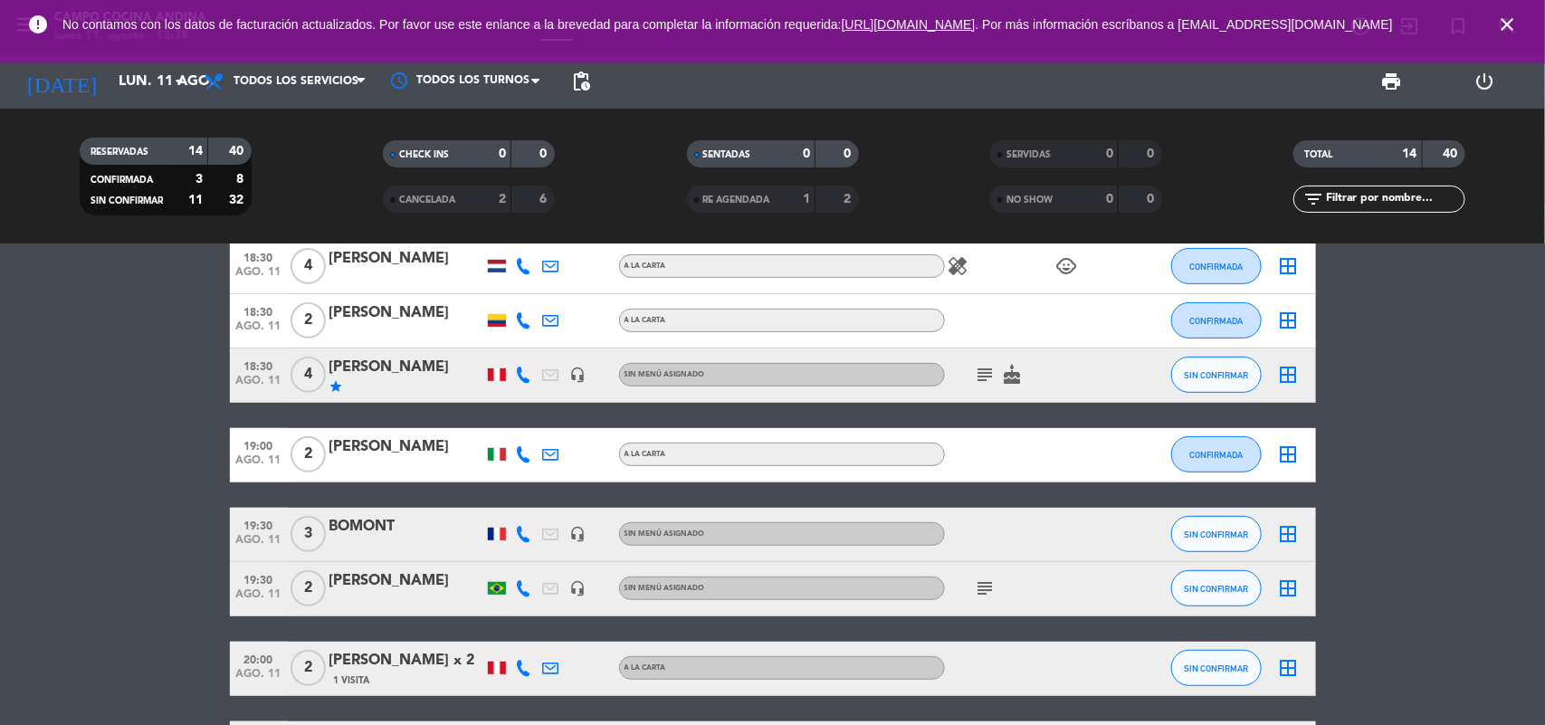
scroll to position [294, 0]
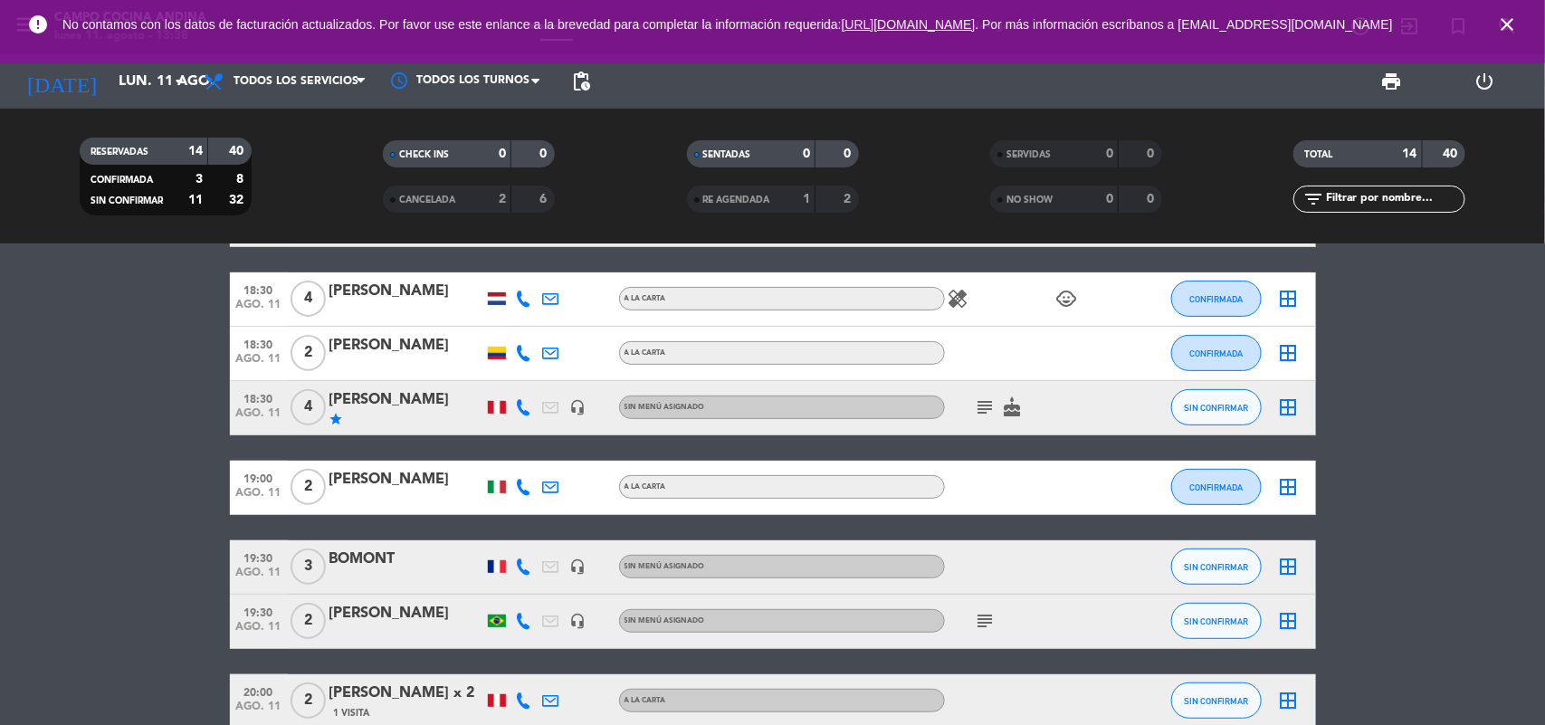
click at [1503, 30] on icon "close" at bounding box center [1507, 25] width 22 height 22
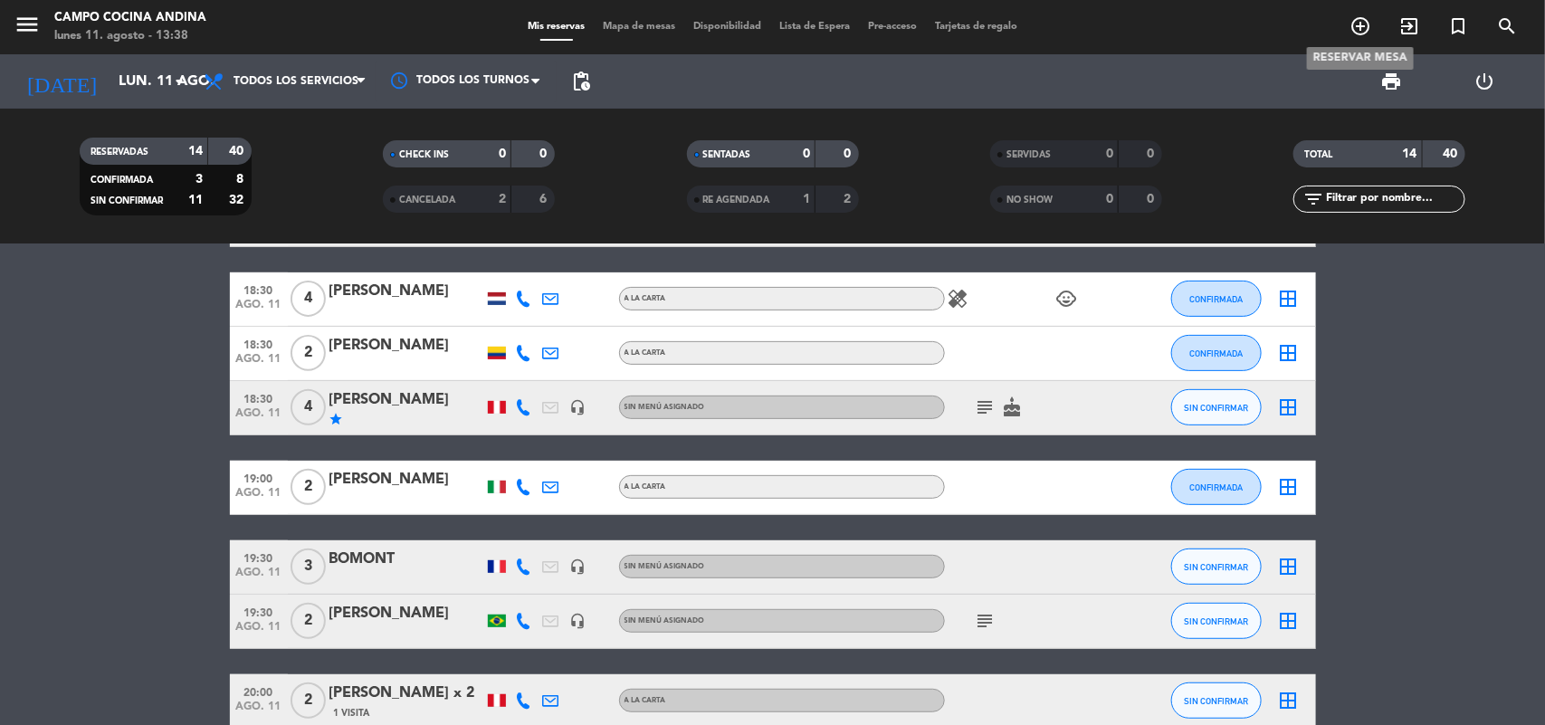
click at [1362, 30] on icon "add_circle_outline" at bounding box center [1361, 26] width 22 height 22
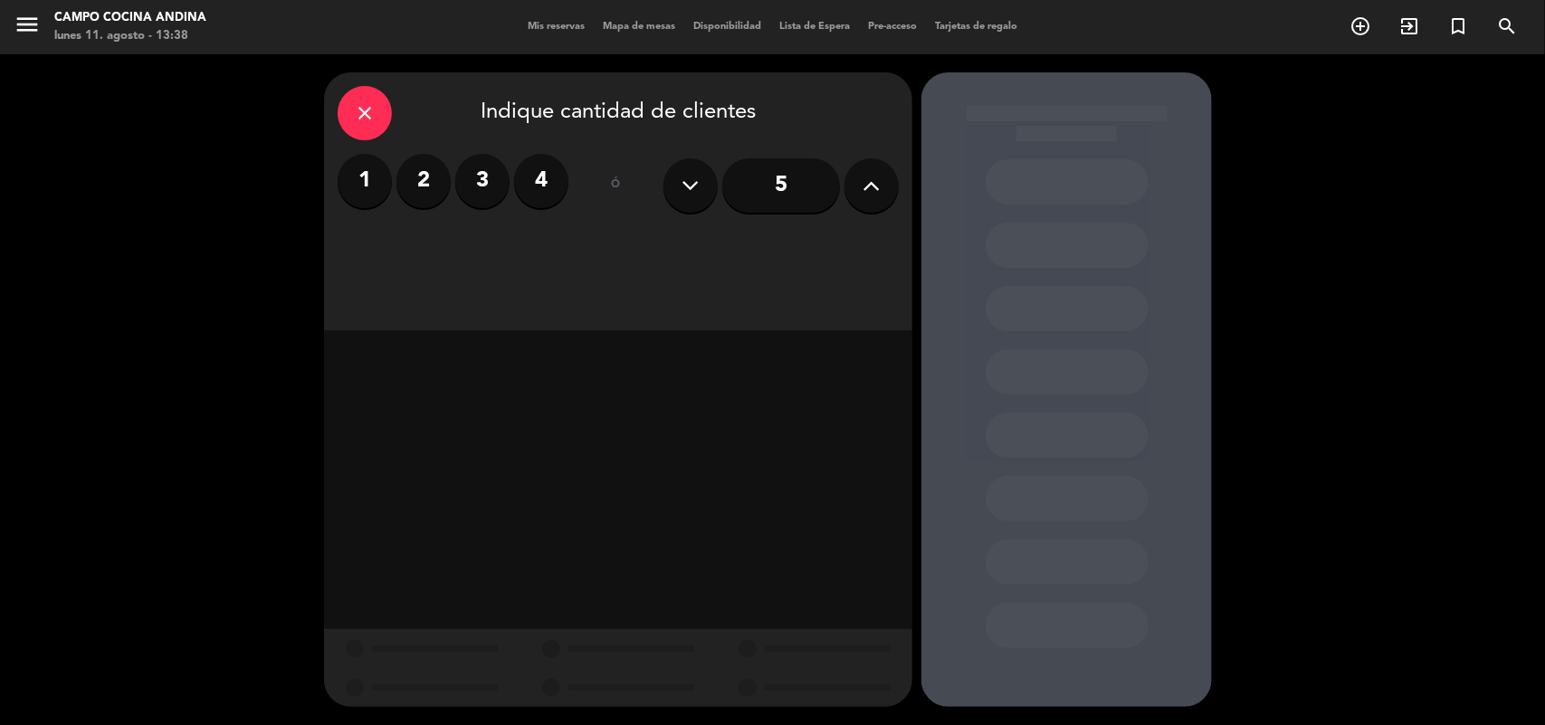
click at [473, 186] on label "3" at bounding box center [482, 181] width 54 height 54
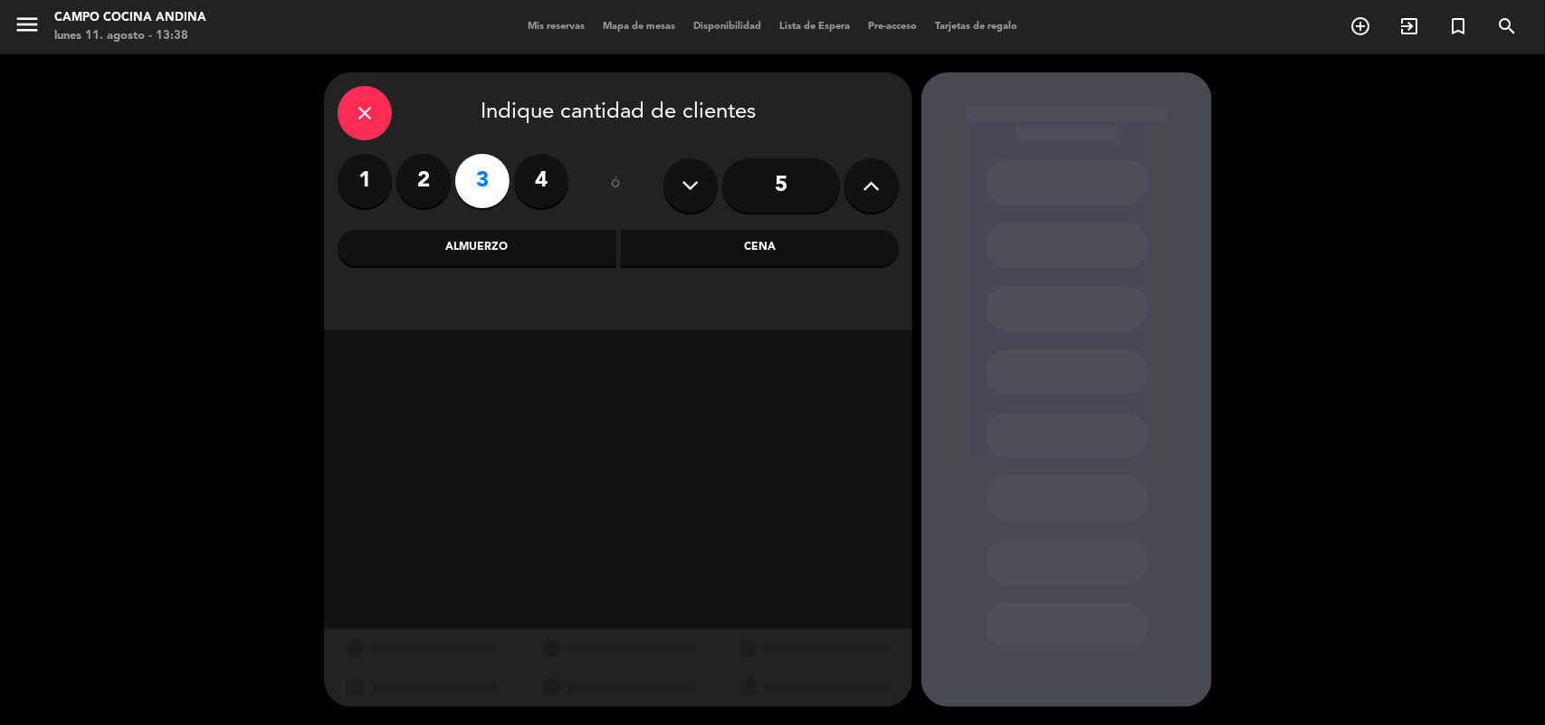
click at [763, 242] on div "Cena" at bounding box center [760, 248] width 279 height 36
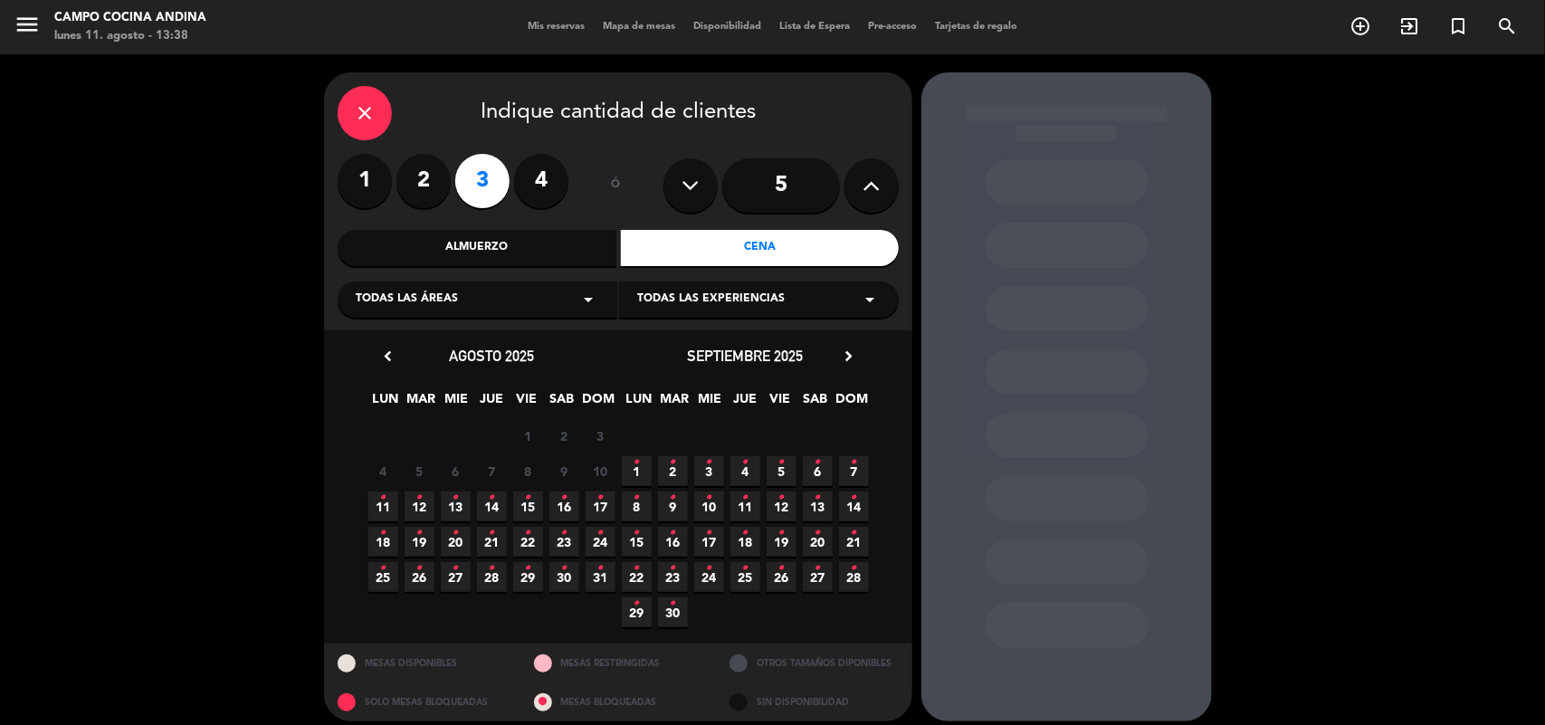
click at [377, 508] on span "11 •" at bounding box center [383, 507] width 30 height 30
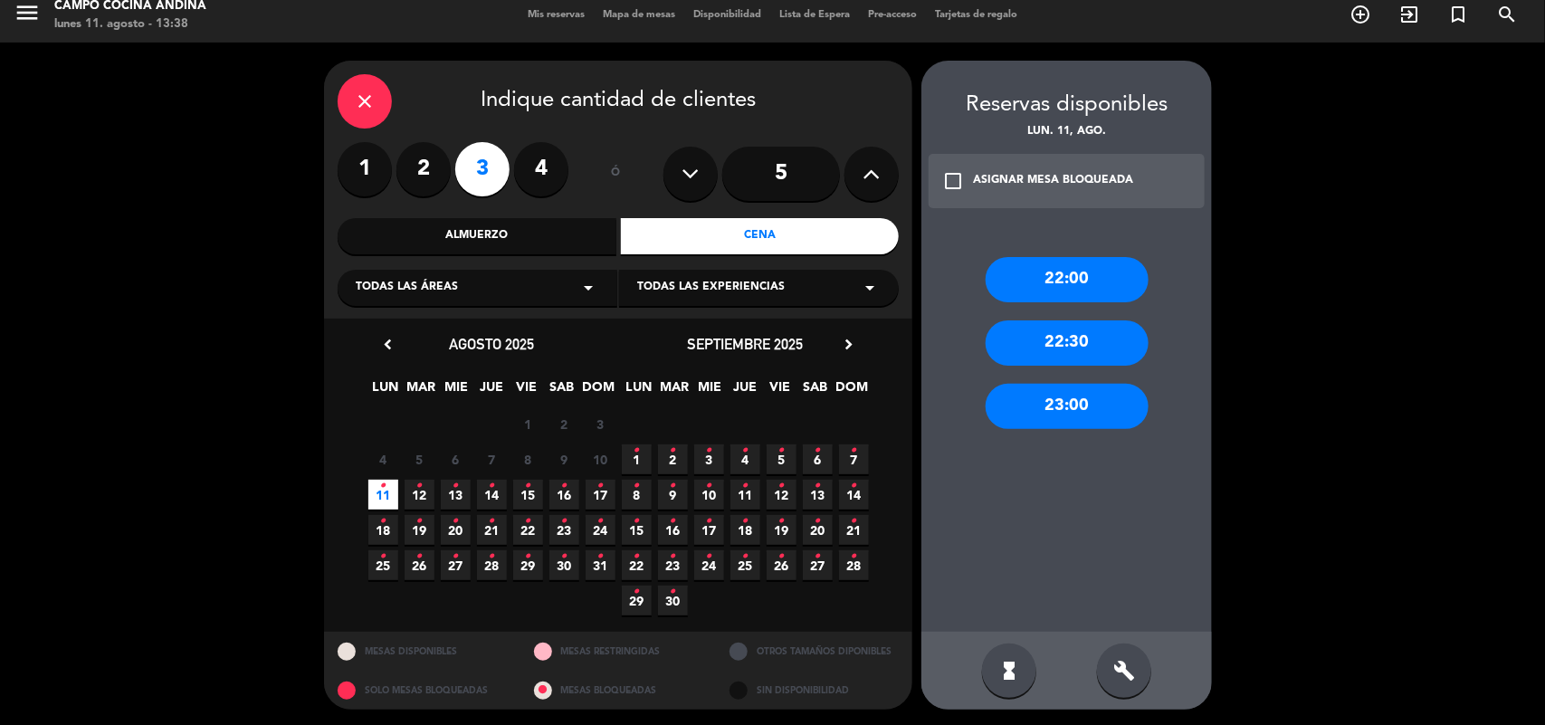
click at [1020, 175] on div "ASIGNAR MESA BLOQUEADA" at bounding box center [1053, 181] width 160 height 18
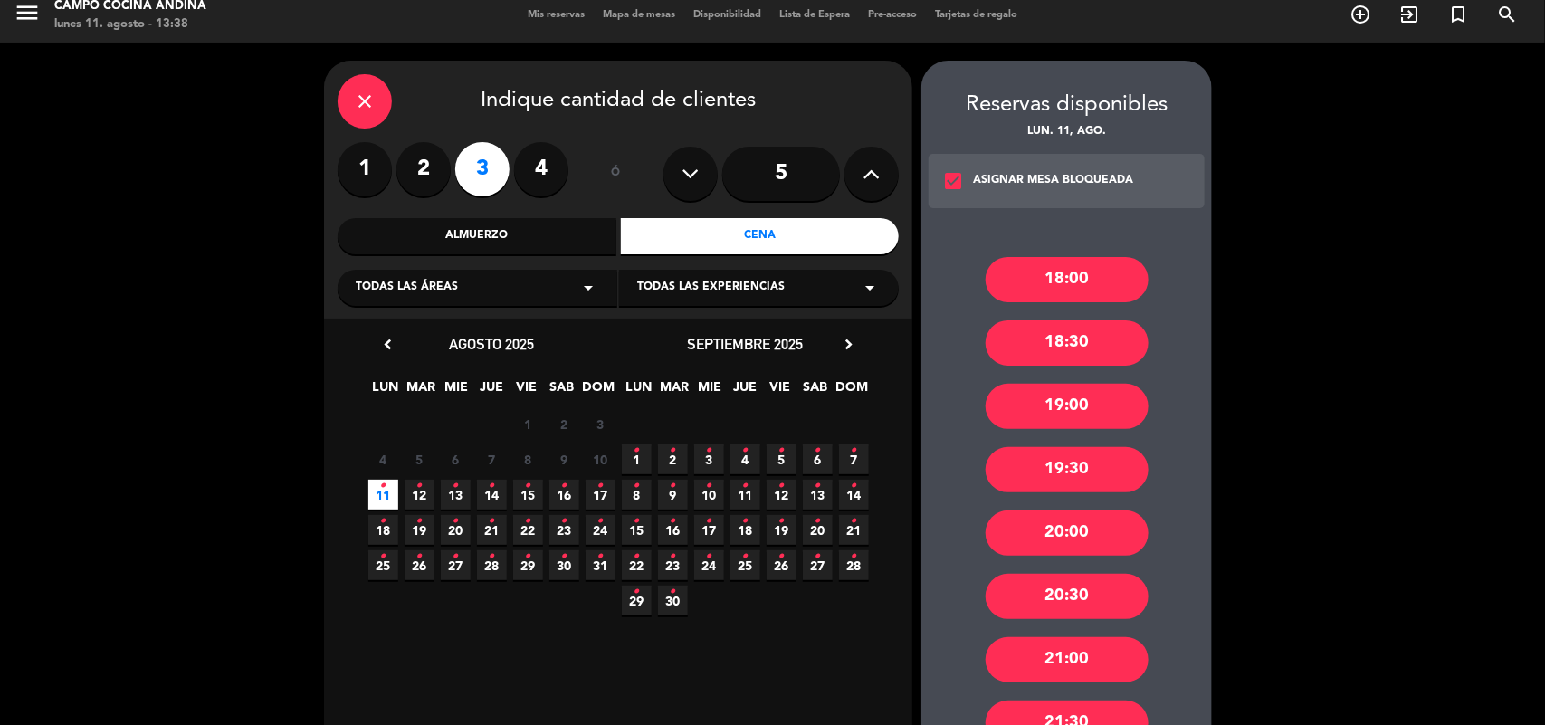
click at [1083, 384] on div "19:00" at bounding box center [1067, 406] width 163 height 45
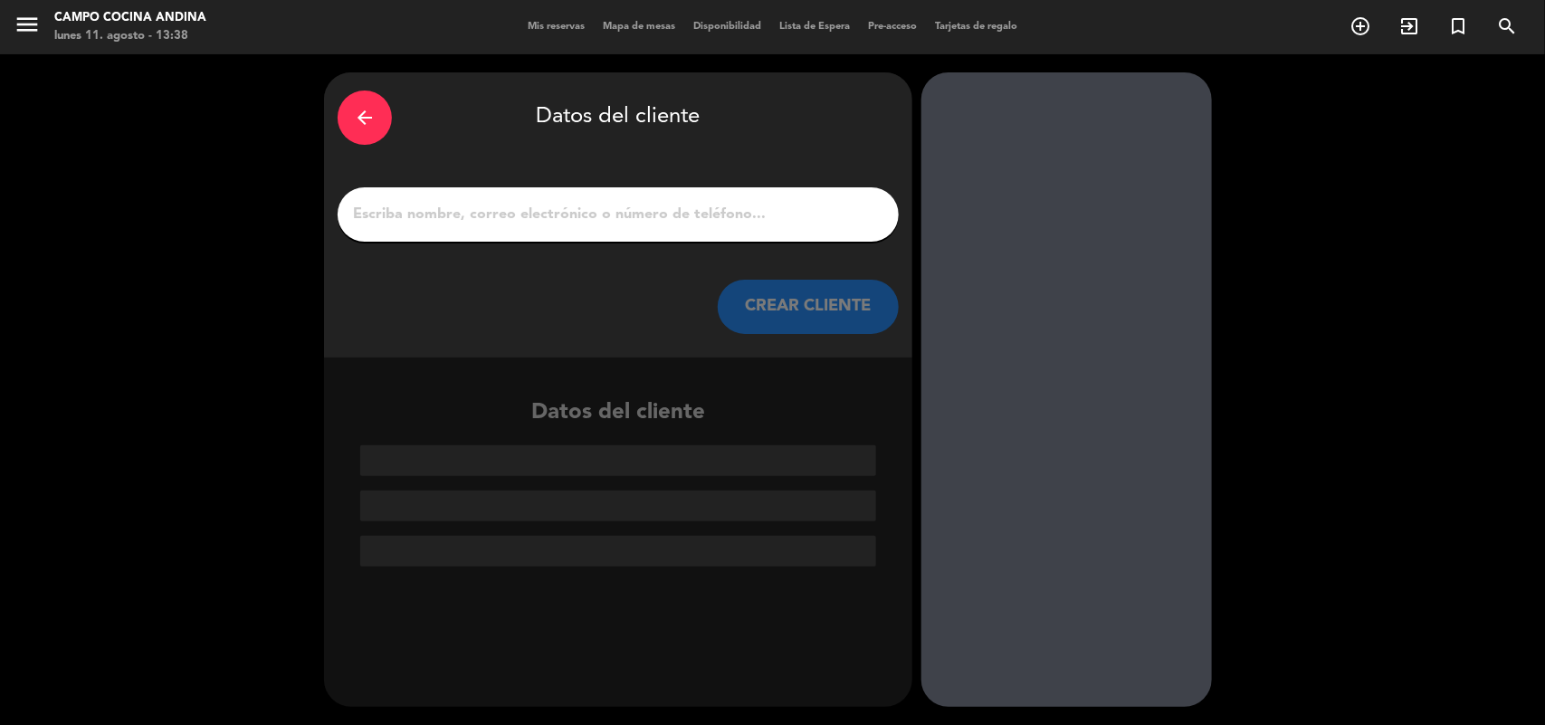
scroll to position [0, 0]
click at [616, 210] on input "1" at bounding box center [618, 214] width 534 height 25
click at [468, 186] on div "arrow_back Datos del cliente CREAR CLIENTE" at bounding box center [618, 214] width 588 height 285
click at [459, 213] on input "1" at bounding box center [618, 214] width 534 height 25
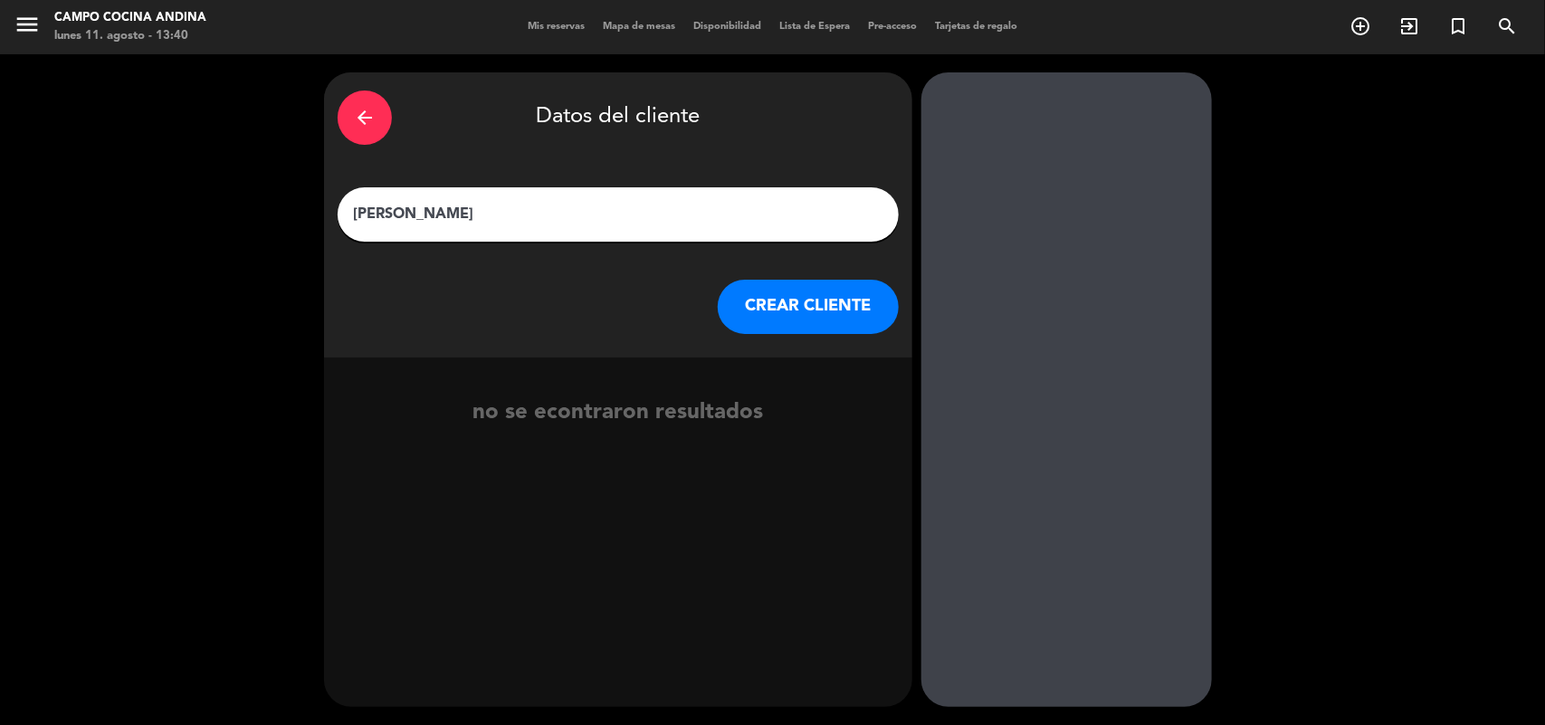
type input "[PERSON_NAME]"
click at [754, 301] on button "CREAR CLIENTE" at bounding box center [808, 307] width 181 height 54
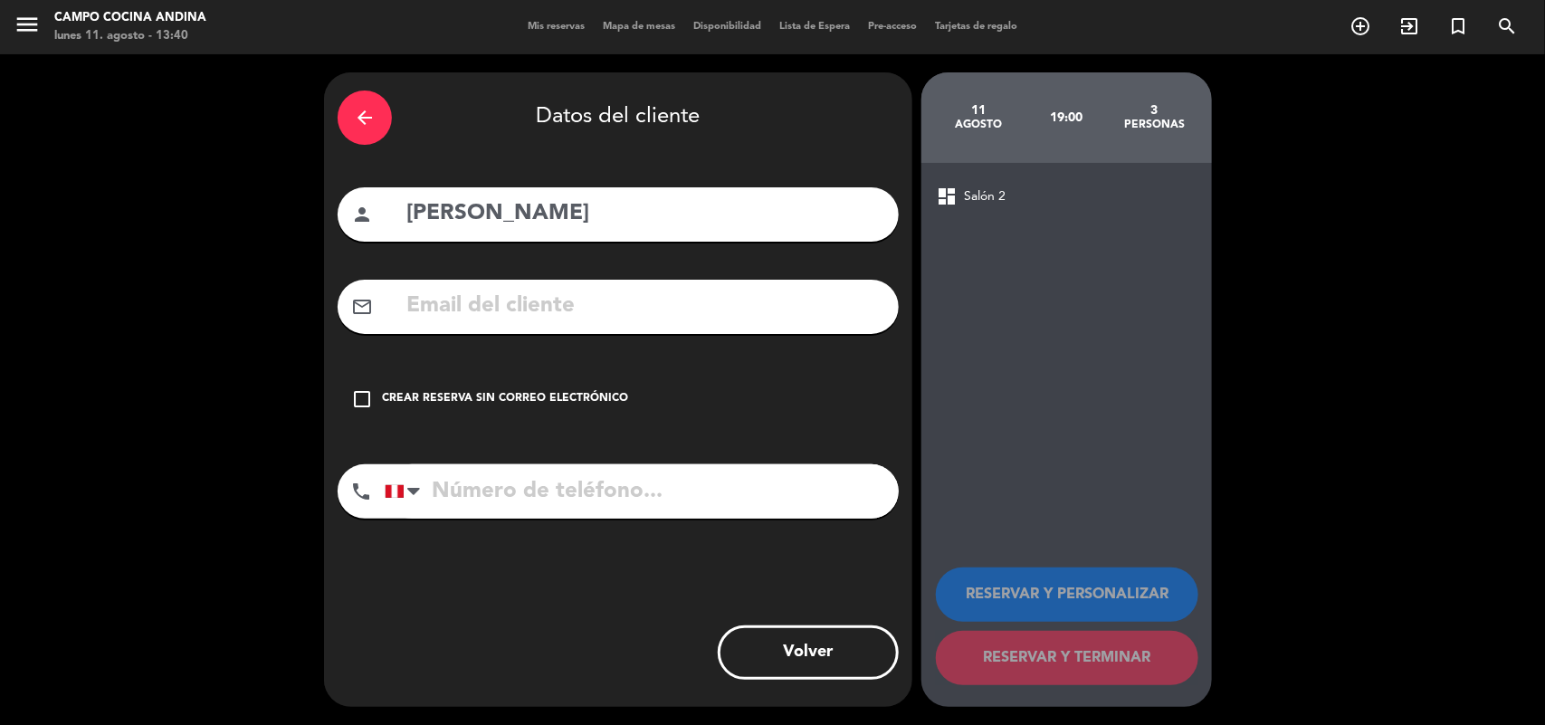
click at [463, 299] on input "text" at bounding box center [645, 306] width 481 height 37
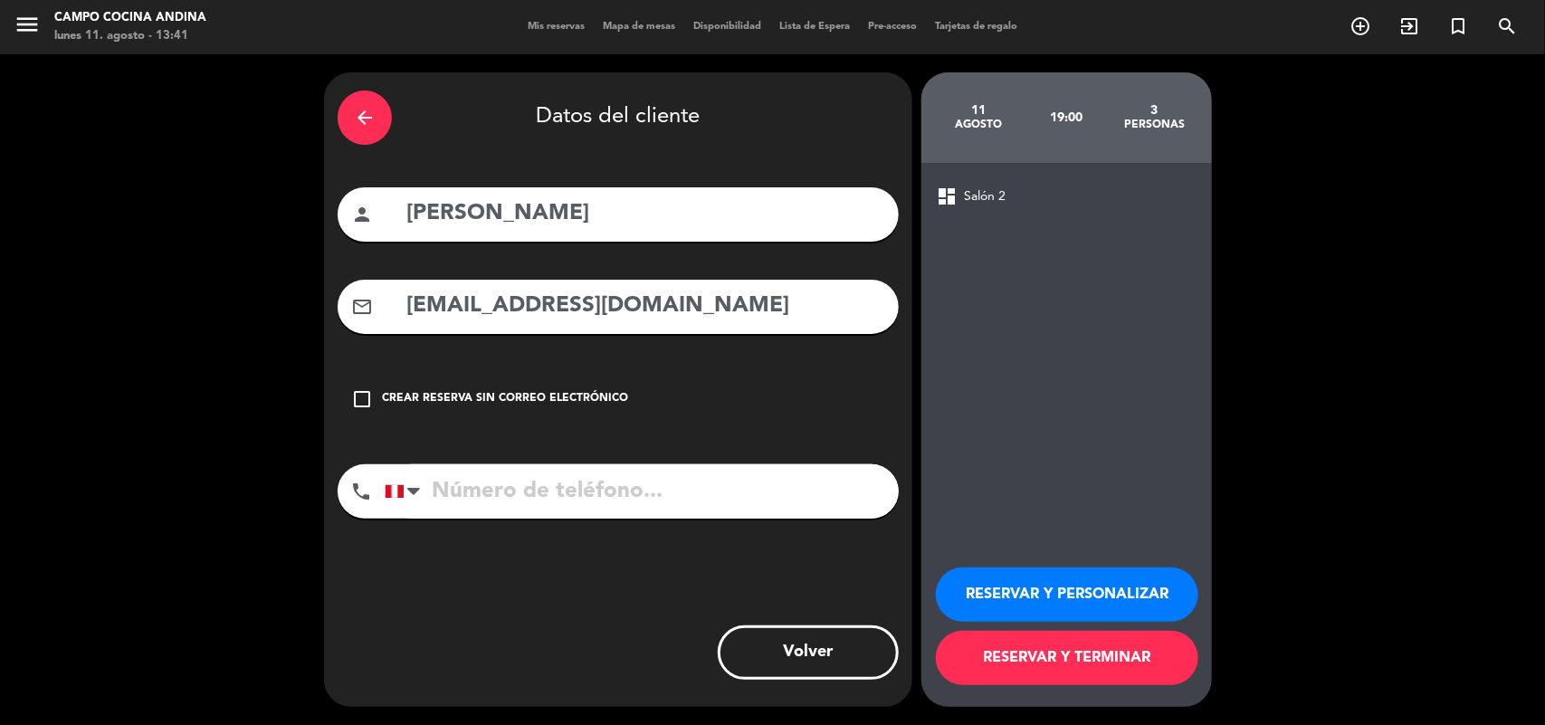
type input "[EMAIL_ADDRESS][DOMAIN_NAME]"
click at [539, 504] on input "tel" at bounding box center [642, 491] width 514 height 54
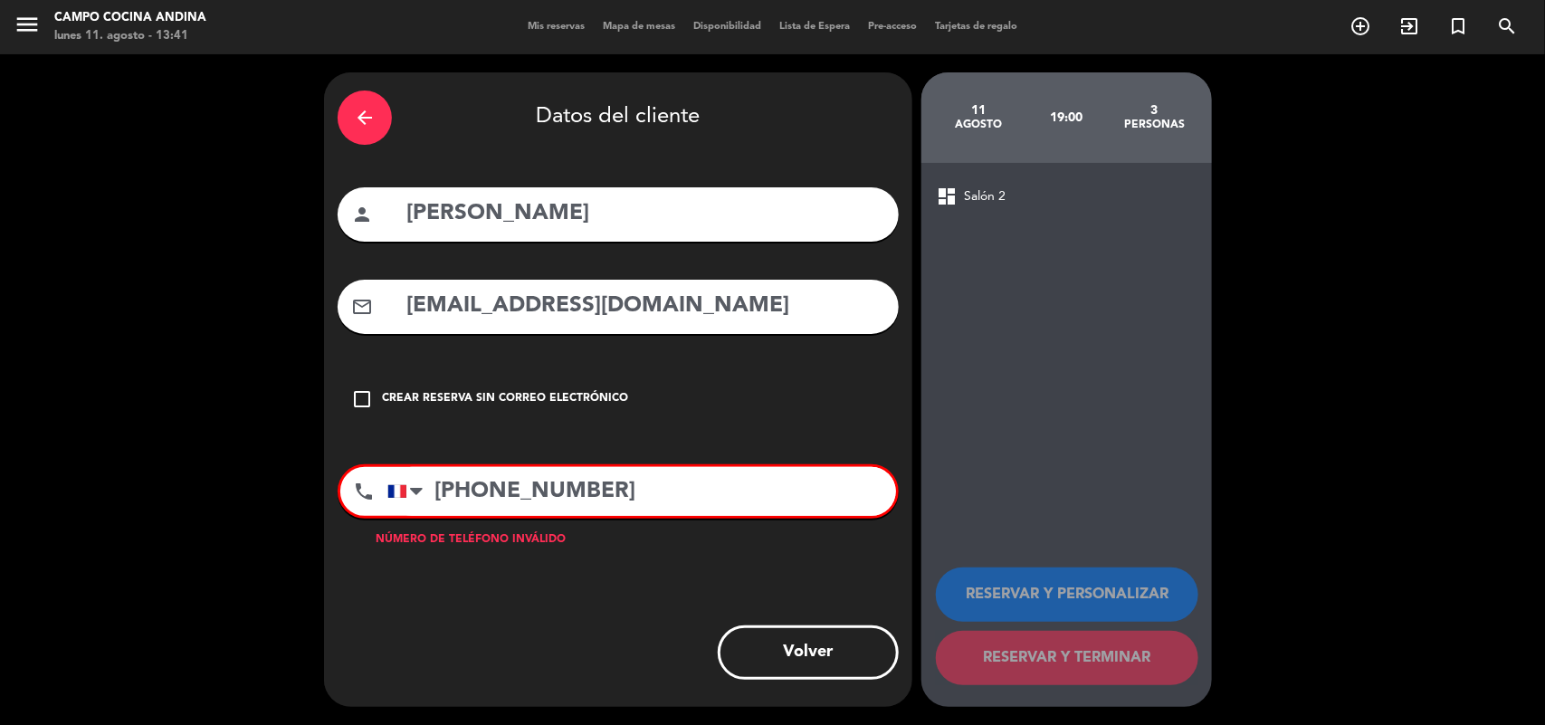
click at [616, 503] on input "[PHONE_NUMBER]" at bounding box center [641, 491] width 509 height 49
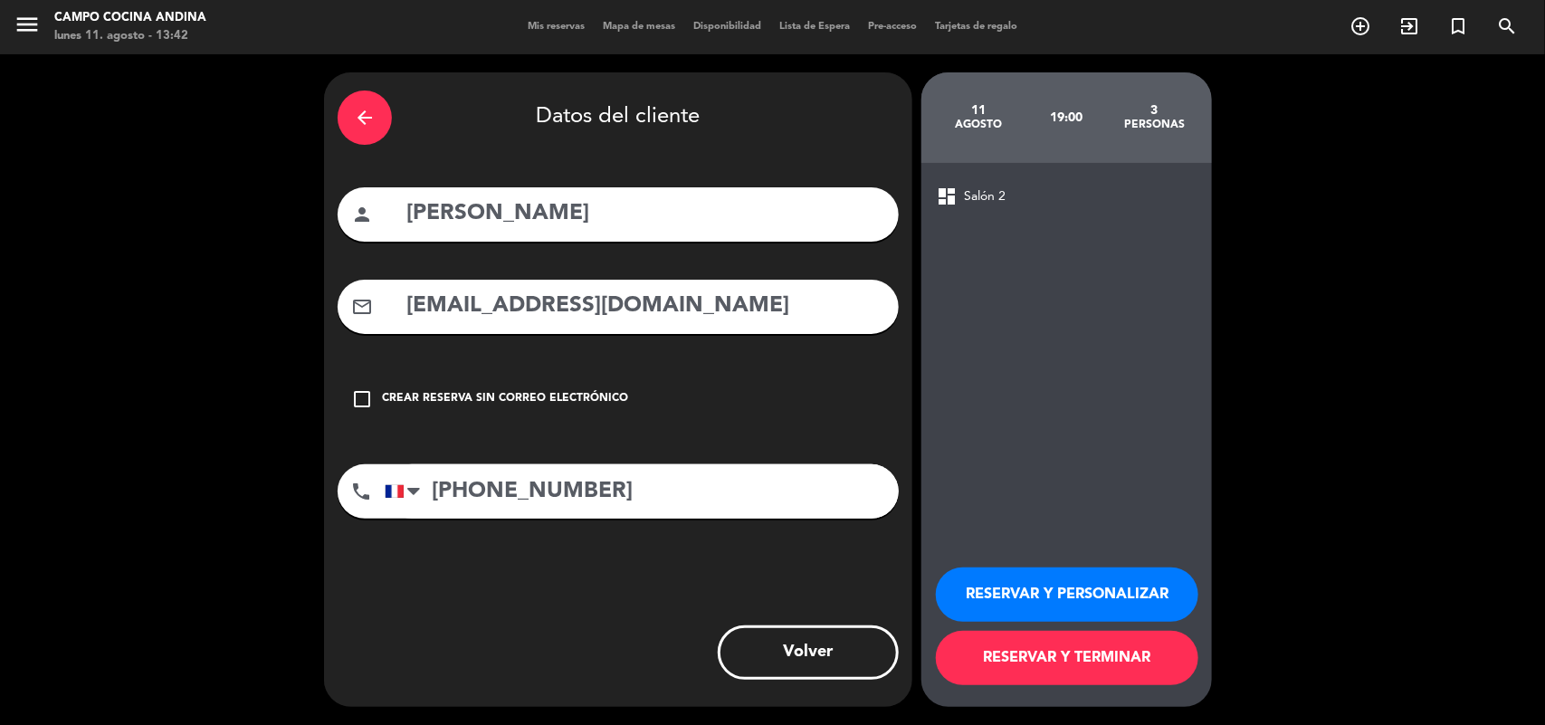
type input "[PHONE_NUMBER]"
click at [1068, 649] on button "RESERVAR Y TERMINAR" at bounding box center [1067, 658] width 263 height 54
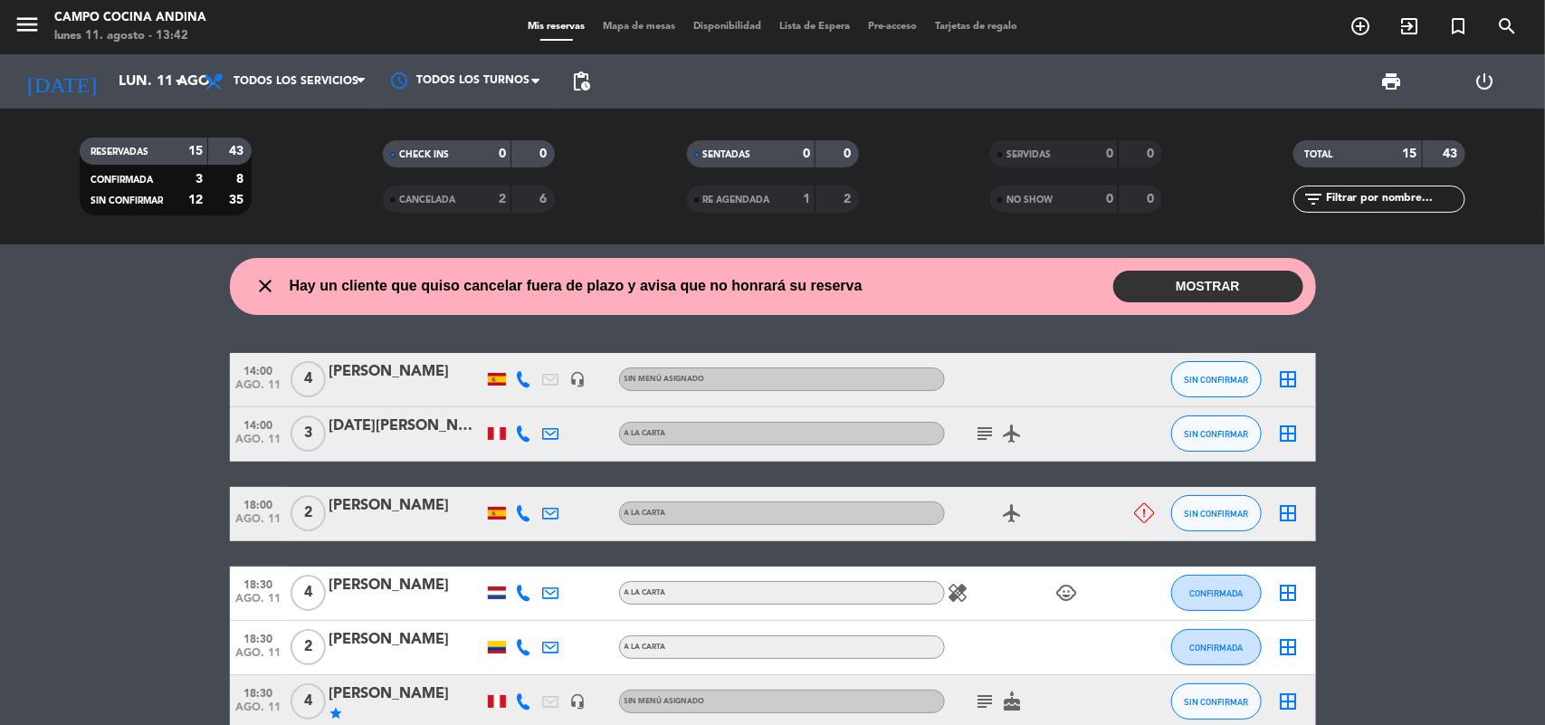
click at [1247, 281] on button "MOSTRAR" at bounding box center [1208, 287] width 190 height 32
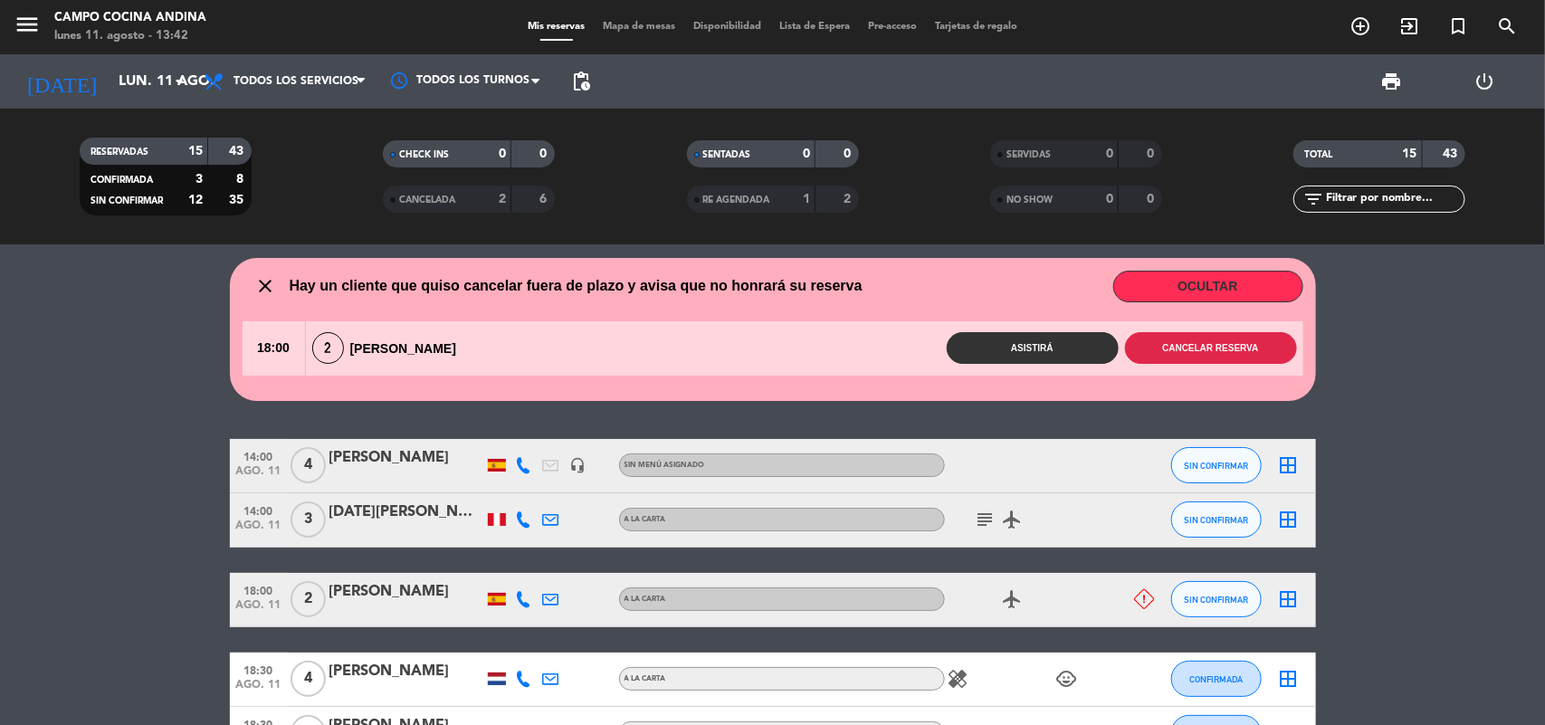
click at [1170, 350] on button "Cancelar reserva" at bounding box center [1211, 348] width 172 height 32
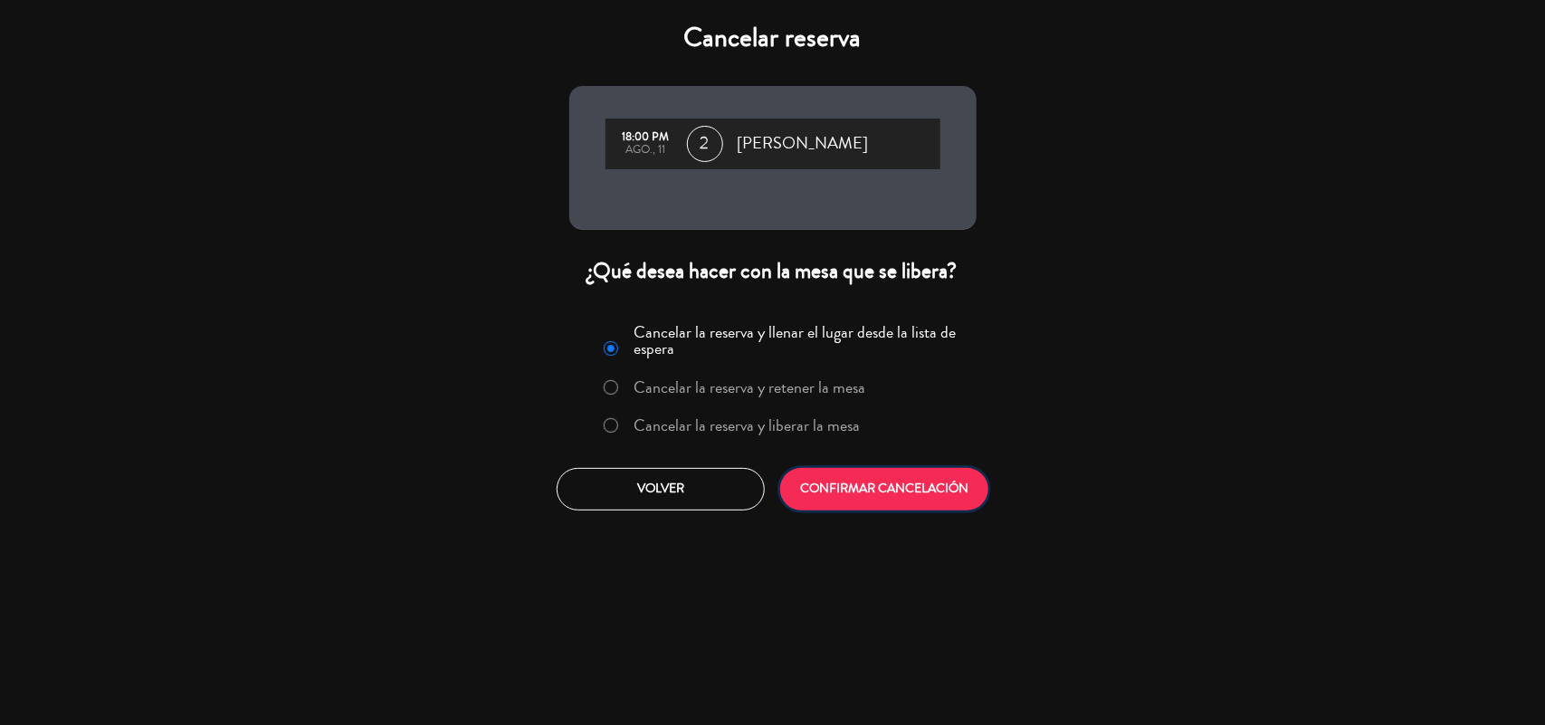
click at [838, 493] on button "CONFIRMAR CANCELACIÓN" at bounding box center [884, 489] width 208 height 43
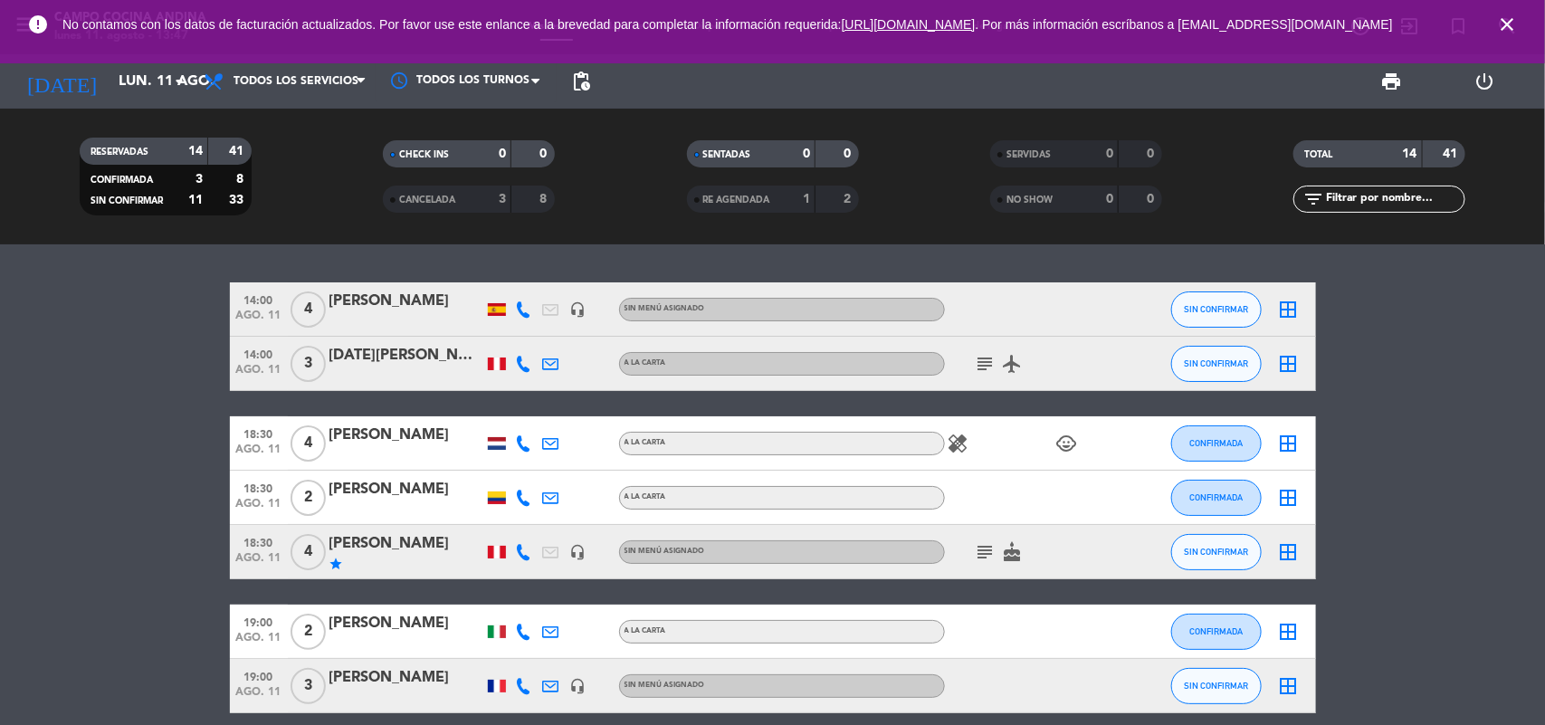
click at [1508, 27] on icon "close" at bounding box center [1507, 25] width 22 height 22
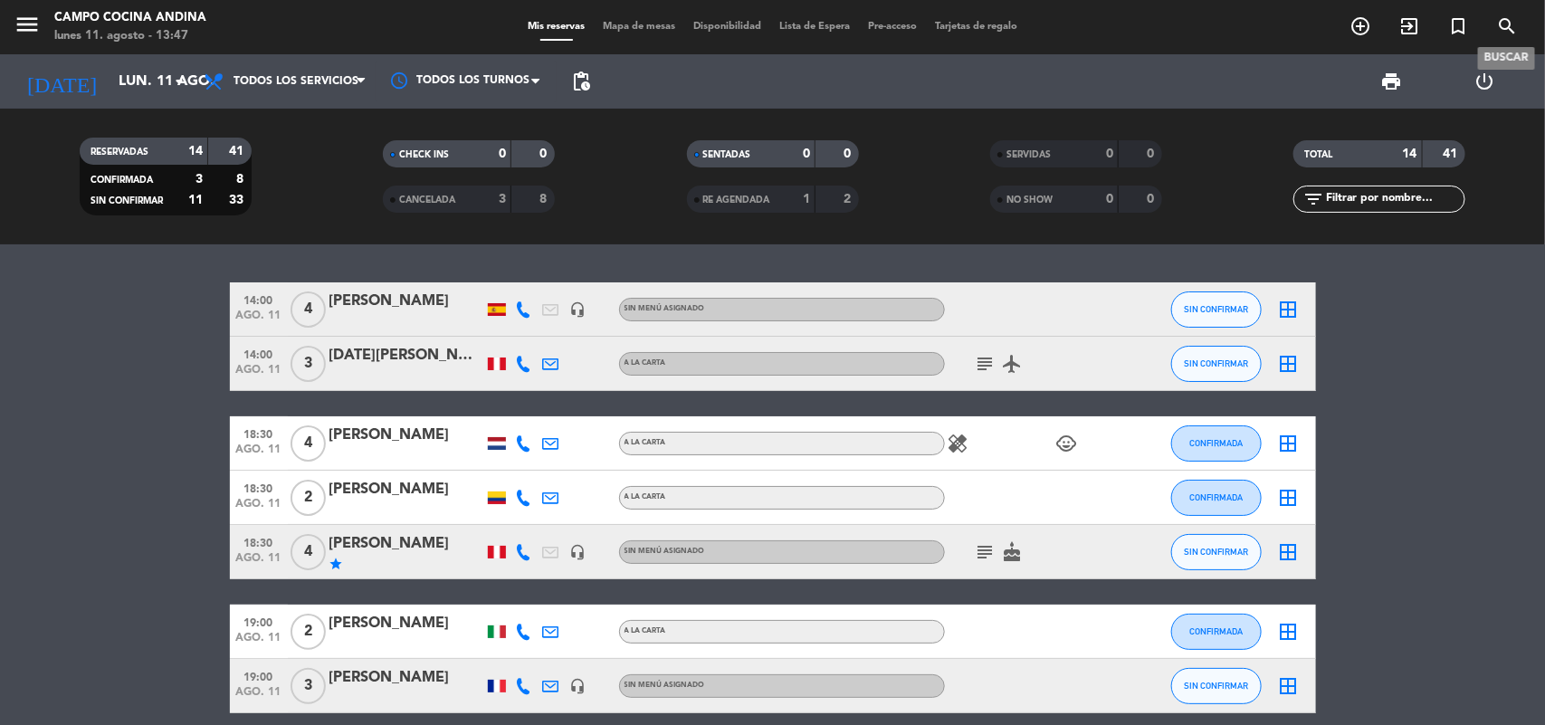
click at [1512, 29] on icon "search" at bounding box center [1507, 26] width 22 height 22
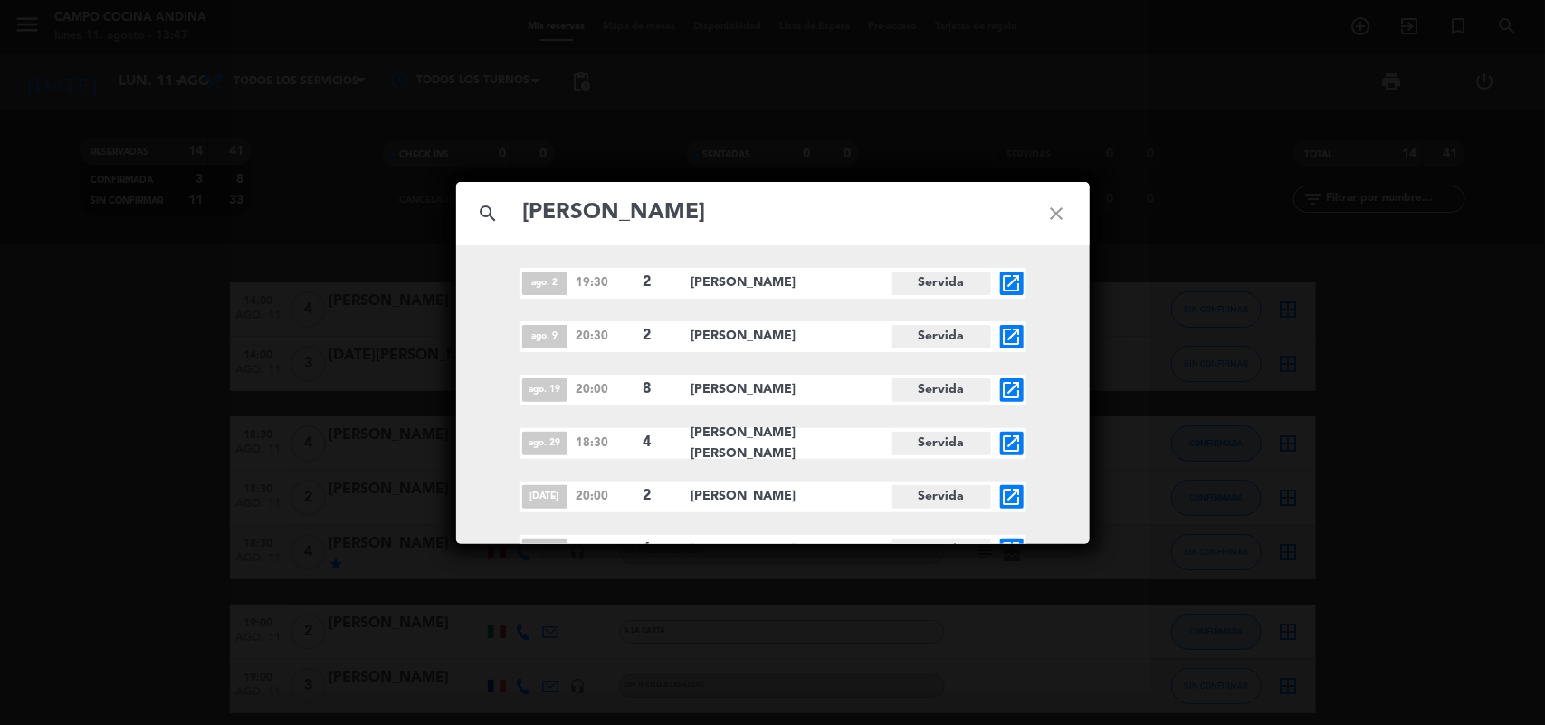
type input "[PERSON_NAME]"
click at [1057, 206] on icon "close" at bounding box center [1057, 213] width 65 height 65
click at [1056, 211] on icon "close" at bounding box center [1057, 213] width 65 height 65
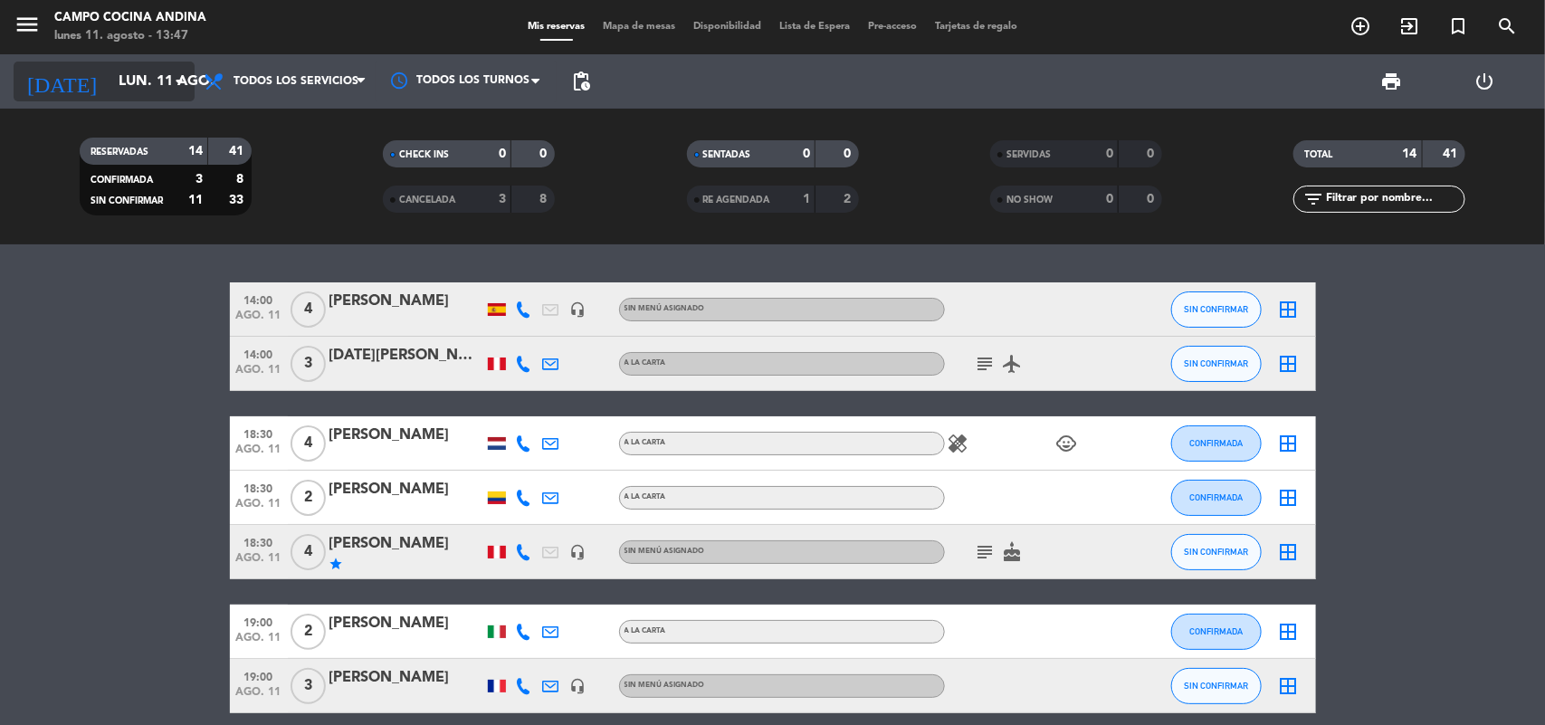
click at [174, 96] on input "lun. 11 ago." at bounding box center [205, 81] width 191 height 35
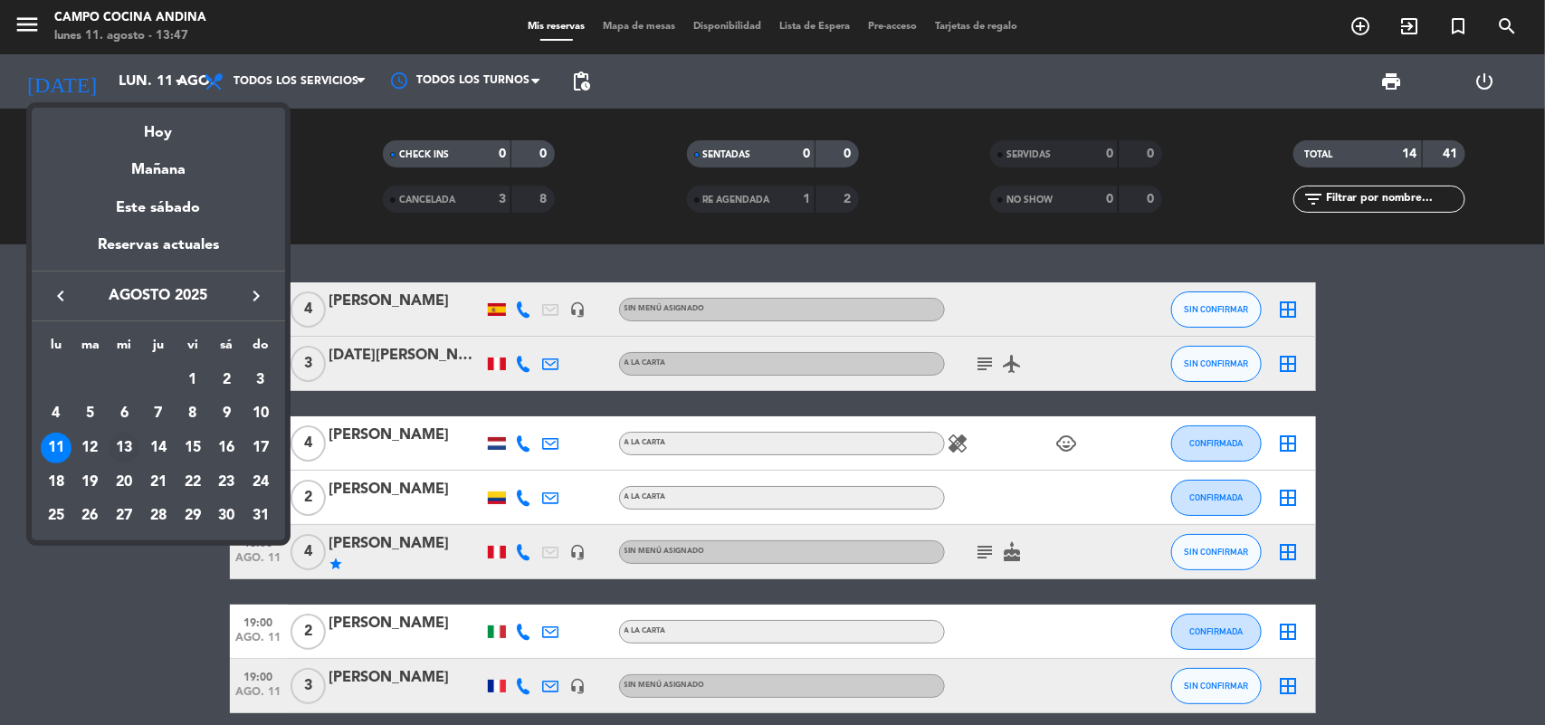
click at [118, 444] on div "13" at bounding box center [124, 448] width 31 height 31
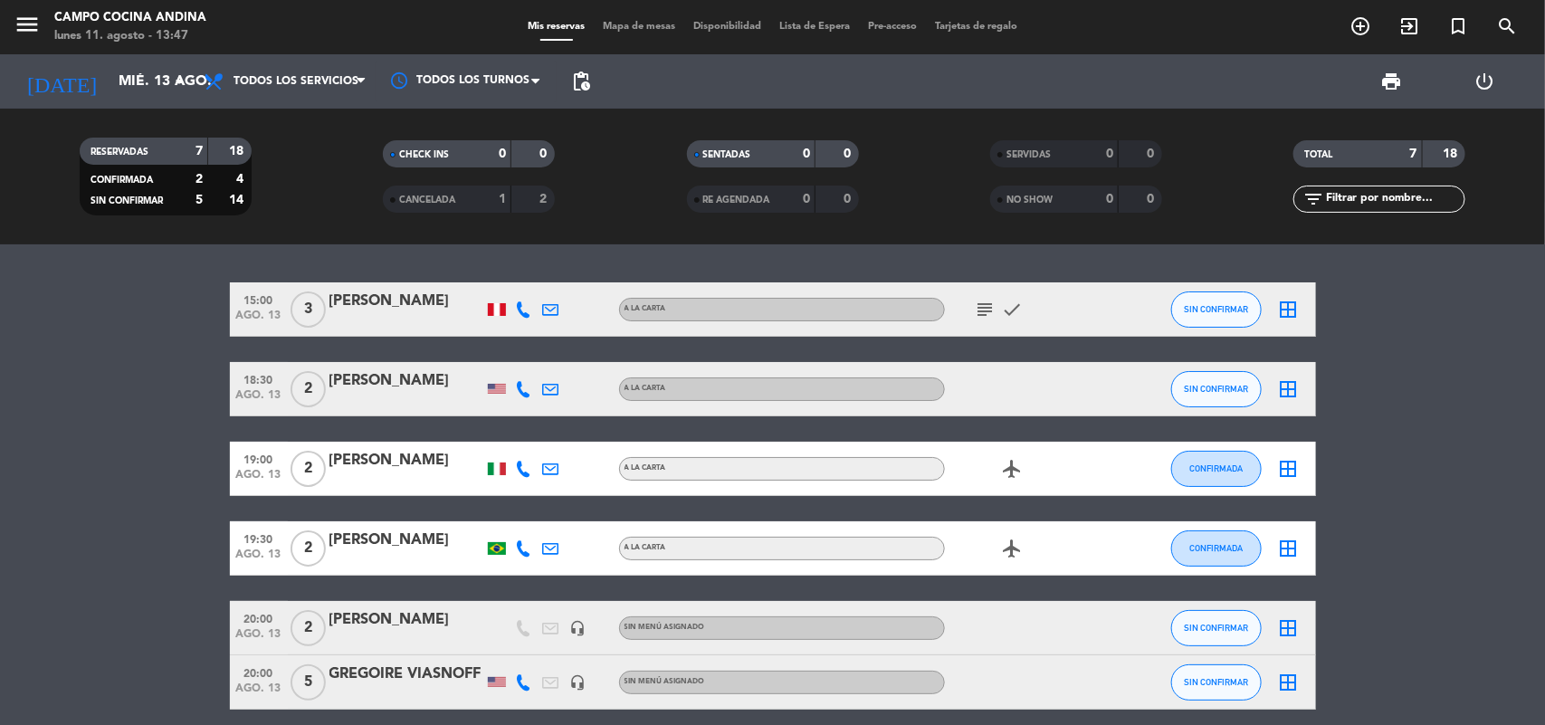
click at [159, 59] on div "[DATE] mié. 13 ago. arrow_drop_down" at bounding box center [104, 81] width 181 height 54
click at [138, 72] on input "mié. 13 ago." at bounding box center [205, 81] width 191 height 35
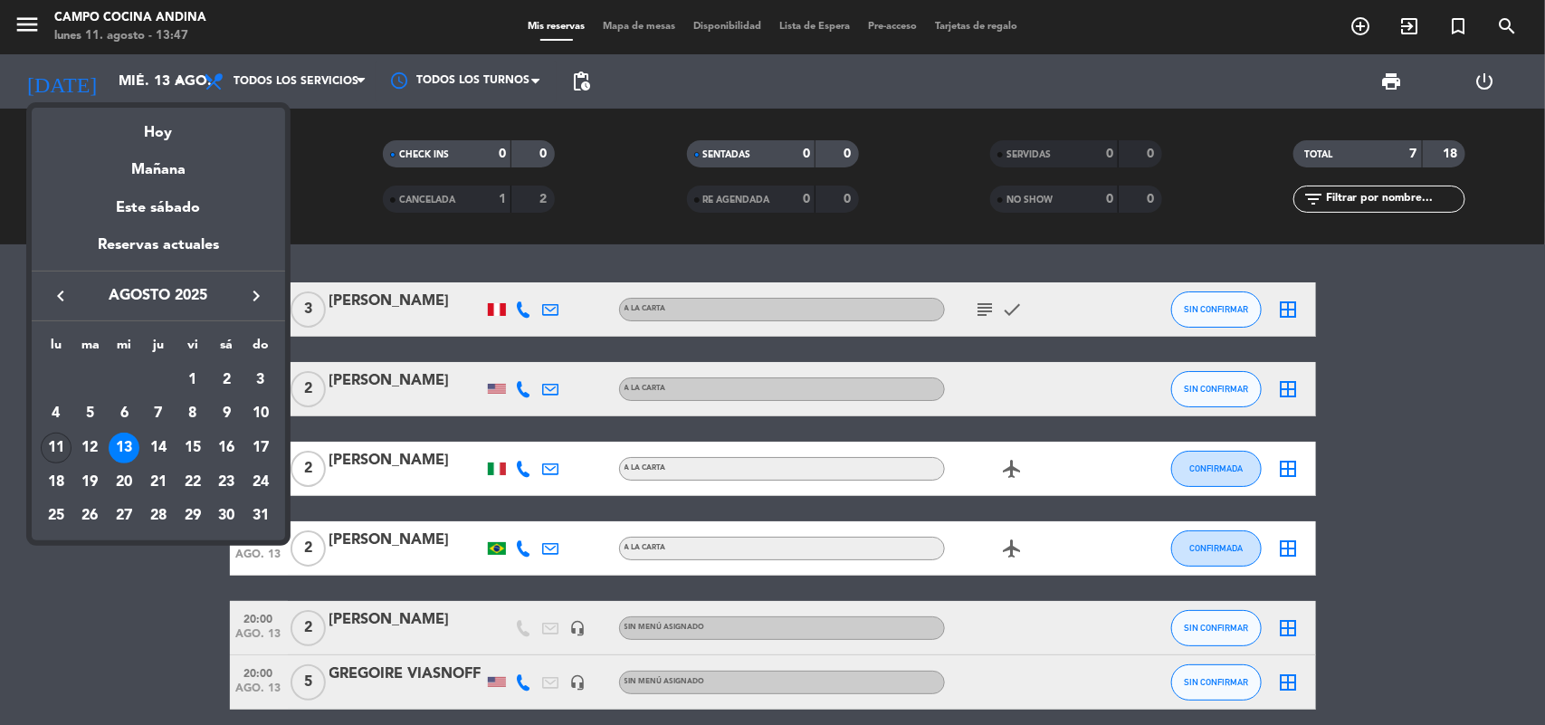
click at [60, 448] on div "11" at bounding box center [56, 448] width 31 height 31
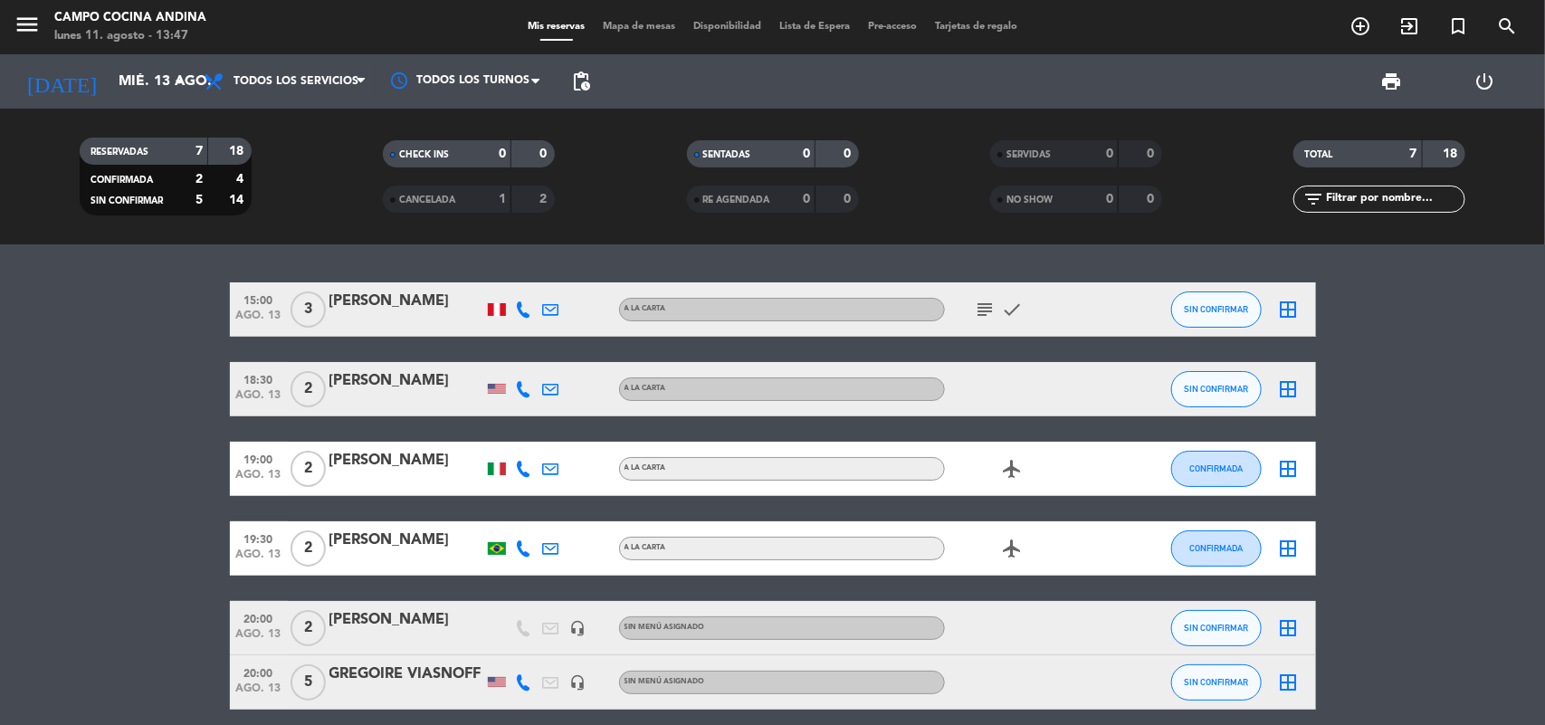
type input "lun. 11 ago."
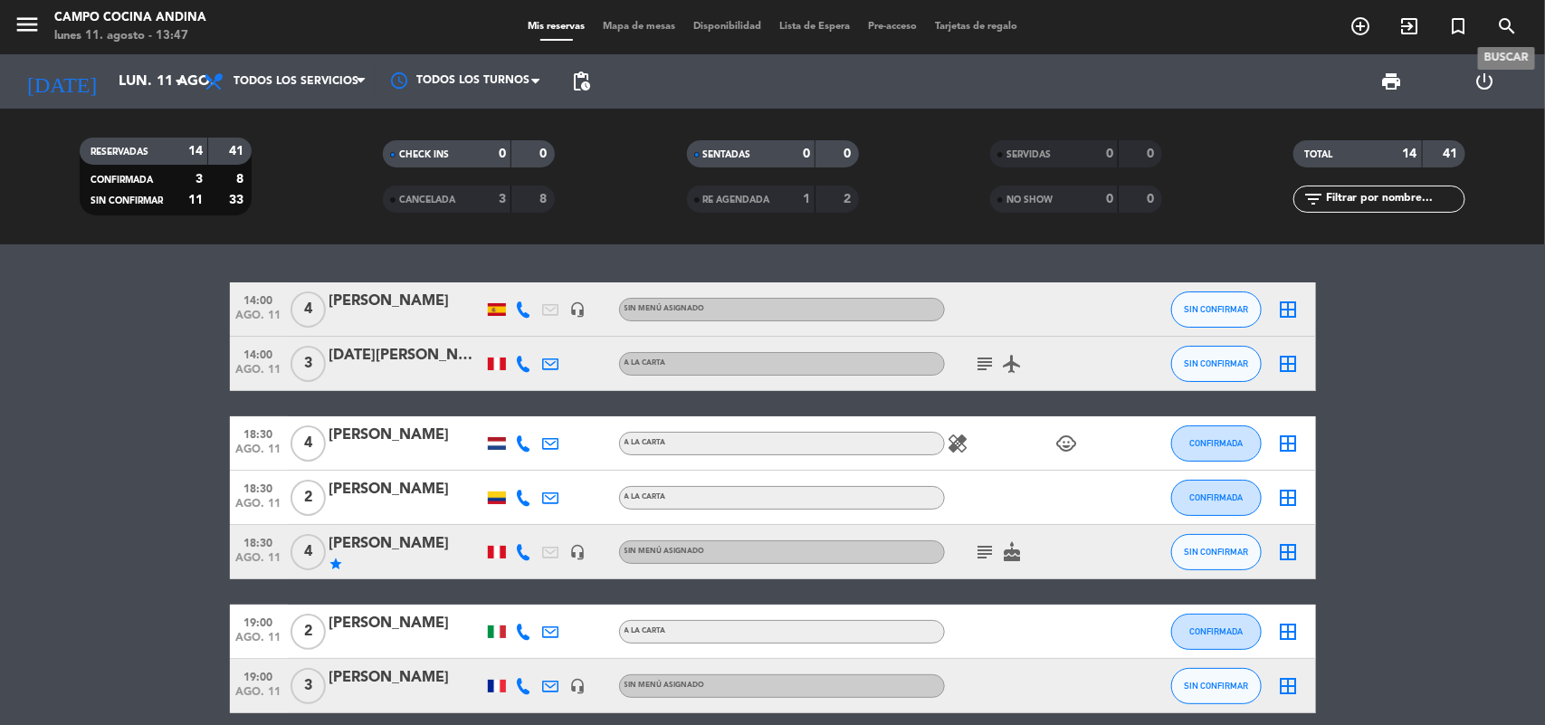
click at [1508, 23] on icon "search" at bounding box center [1507, 26] width 22 height 22
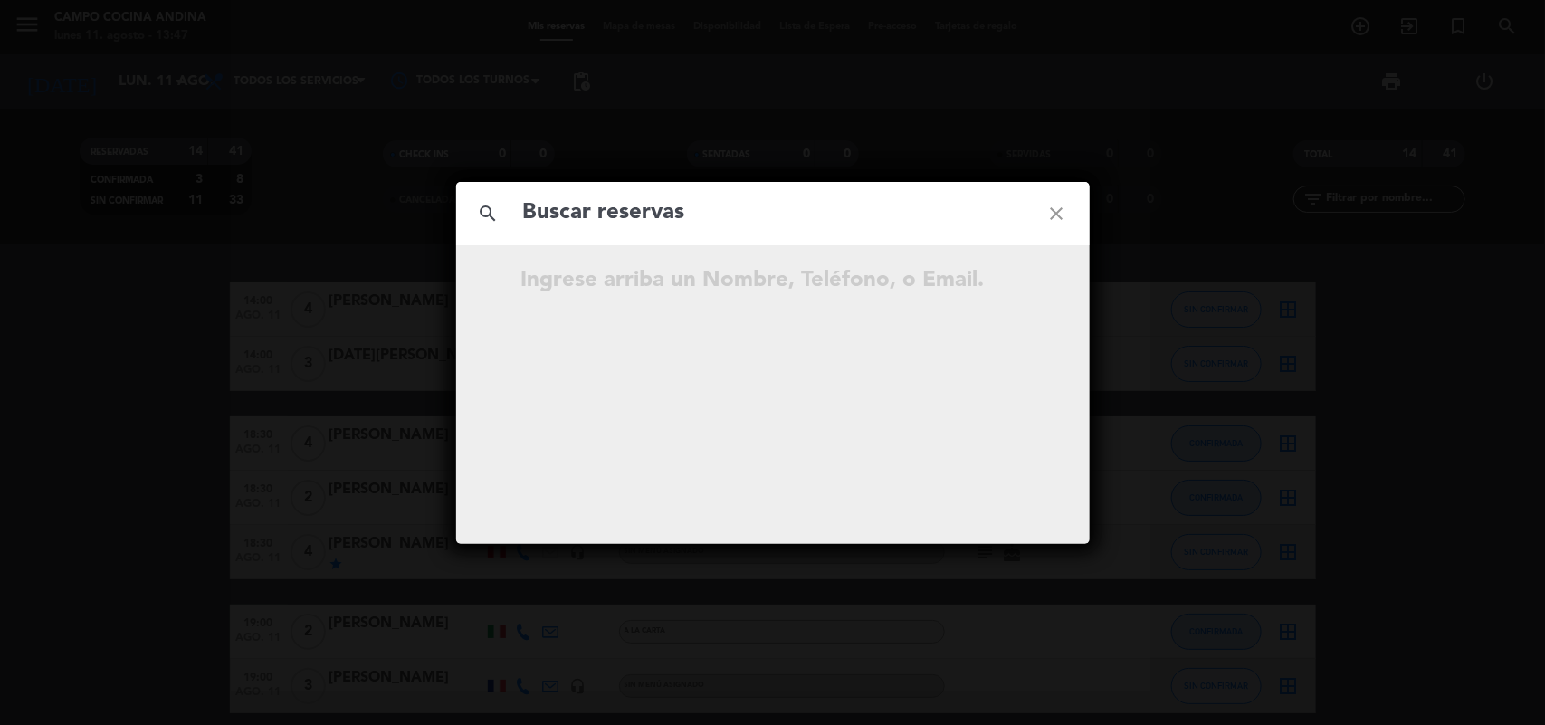
click at [749, 209] on input "text" at bounding box center [772, 213] width 503 height 37
type input "[PERSON_NAME]"
click at [1010, 283] on icon "open_in_new" at bounding box center [1012, 283] width 22 height 22
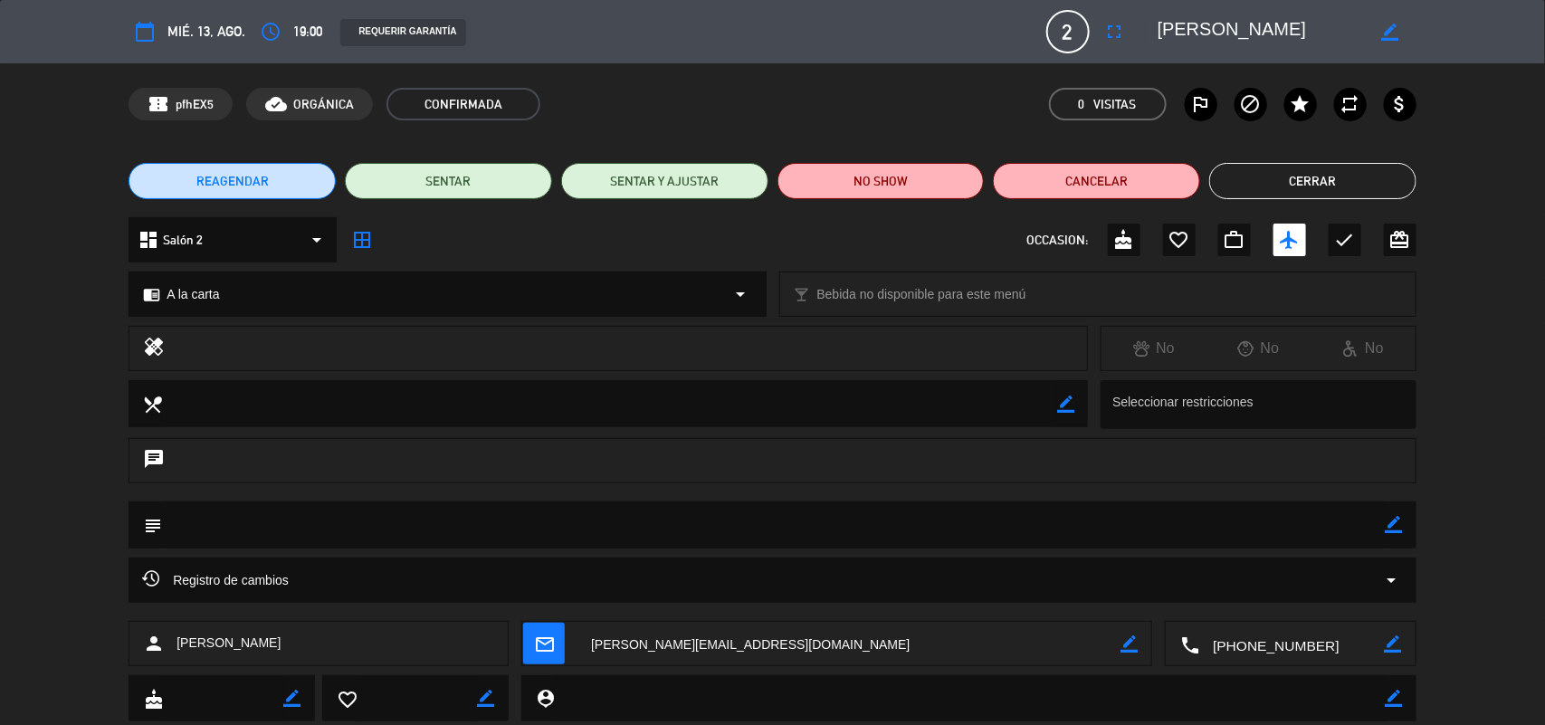
click at [1364, 196] on button "Cerrar" at bounding box center [1312, 181] width 207 height 36
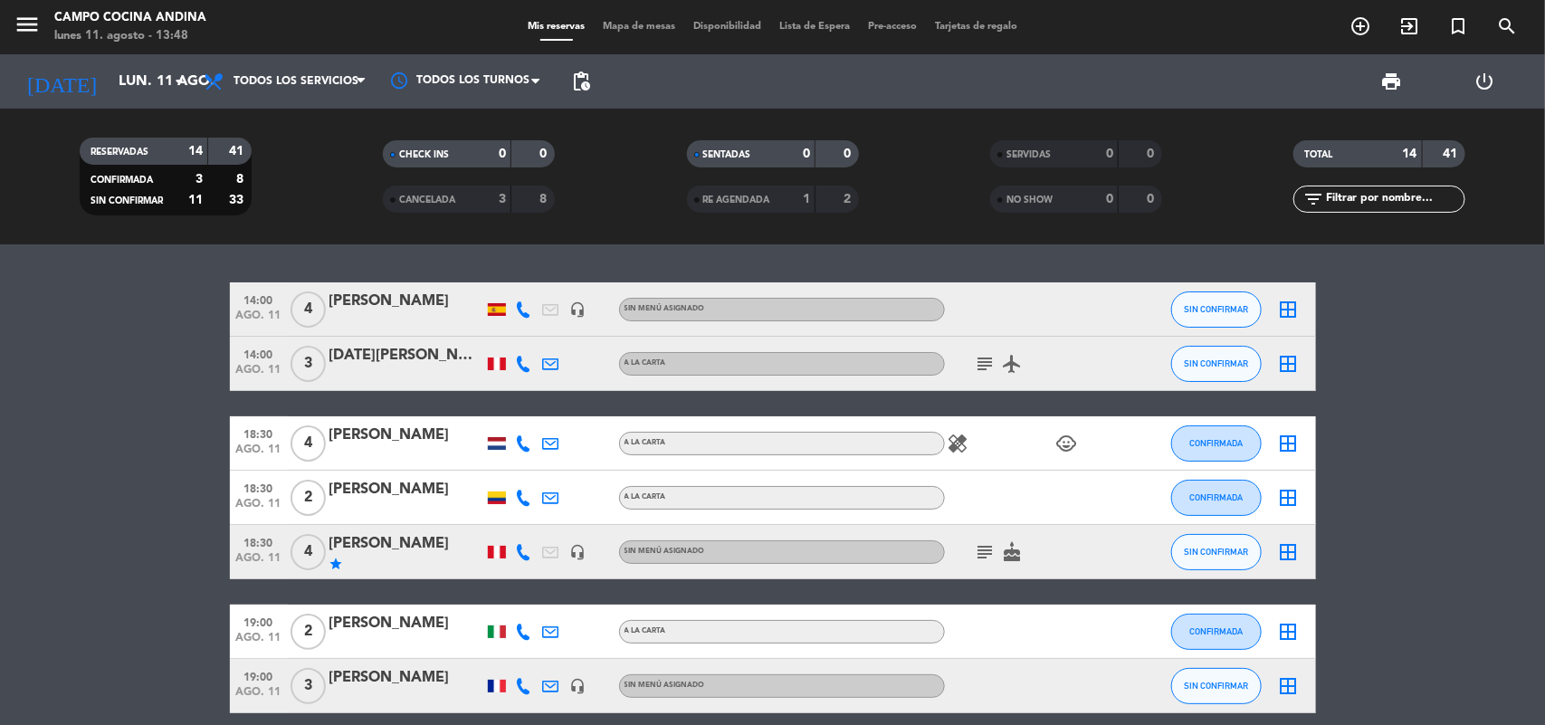
click at [1451, 398] on bookings-row "14:00 ago. 11 4 [PERSON_NAME] headset_mic Sin menú asignado SIN CONFIRMAR borde…" at bounding box center [772, 738] width 1545 height 912
click at [200, 513] on bookings-row "14:00 ago. 11 4 [PERSON_NAME] headset_mic Sin menú asignado SIN CONFIRMAR borde…" at bounding box center [772, 738] width 1545 height 912
